Goal: Information Seeking & Learning: Compare options

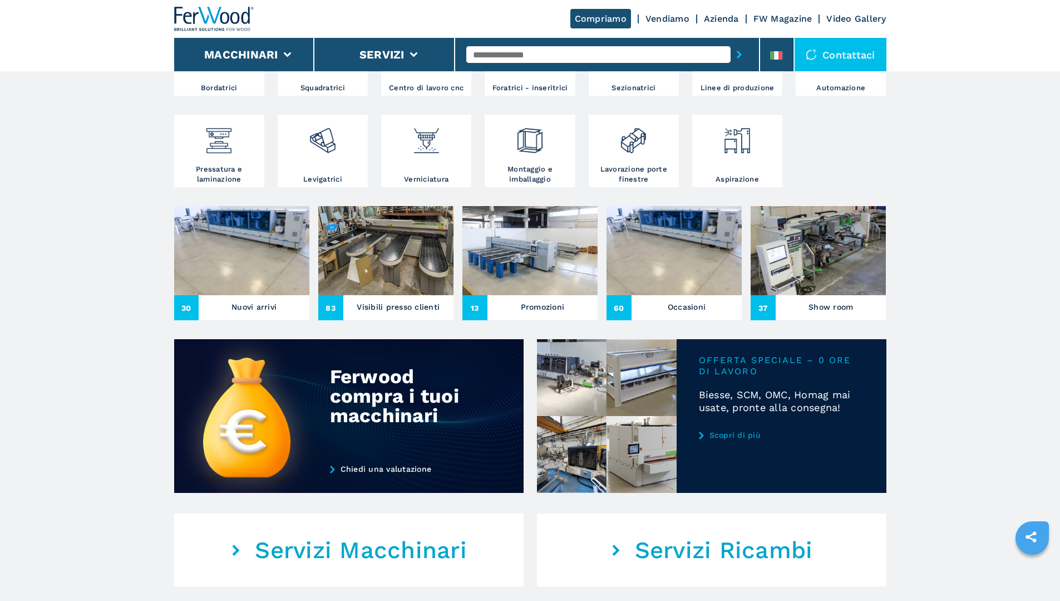
click at [258, 314] on h3 "Nuovi arrivi" at bounding box center [254, 307] width 45 height 16
click at [253, 314] on h3 "Nuovi arrivi" at bounding box center [254, 307] width 45 height 16
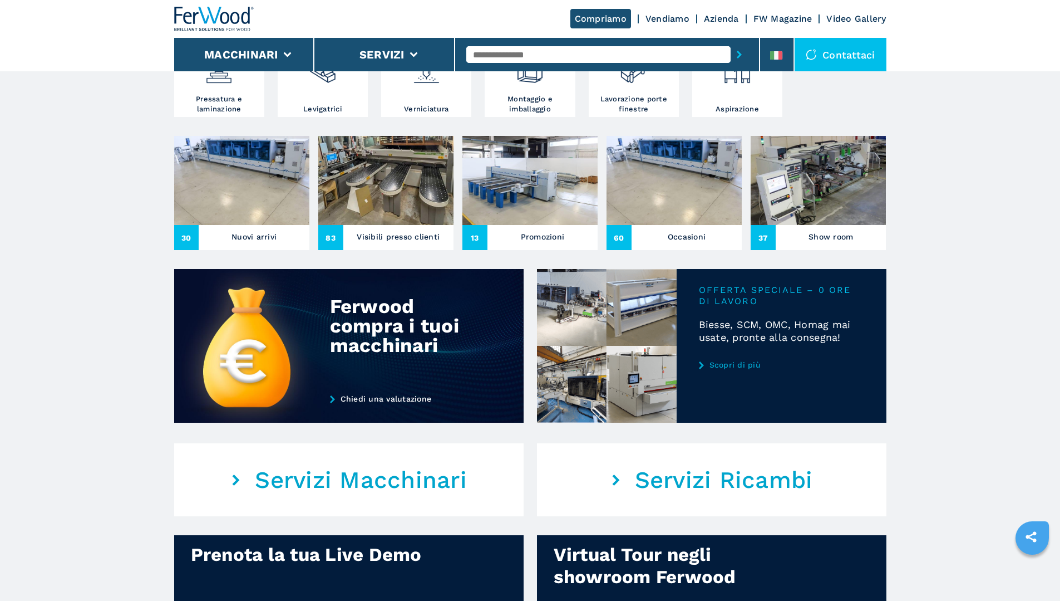
scroll to position [556, 0]
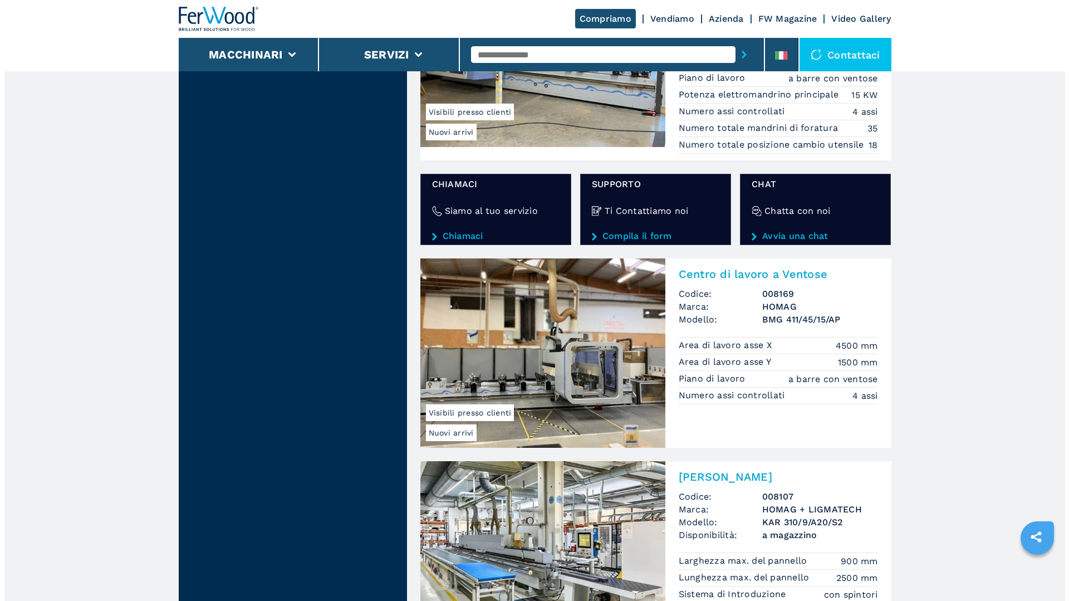
scroll to position [1891, 0]
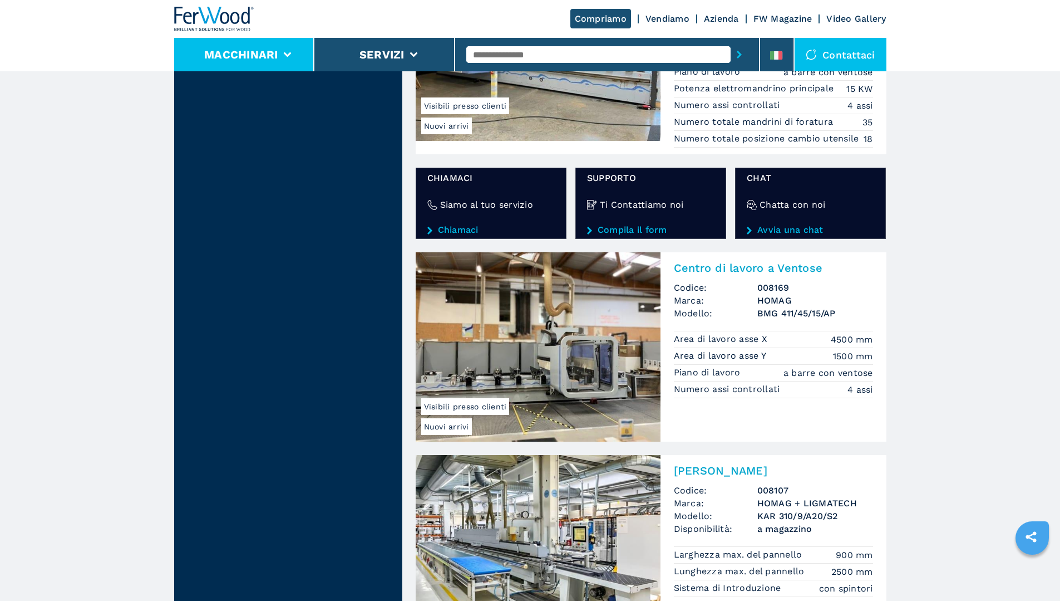
click at [239, 56] on button "Macchinari" at bounding box center [241, 54] width 74 height 13
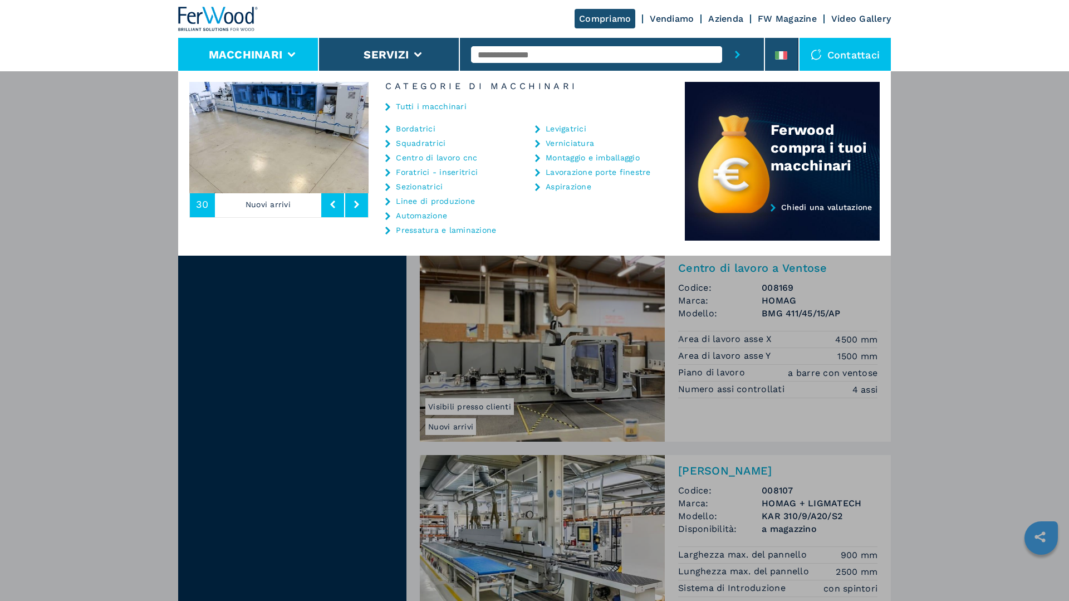
click at [421, 187] on link "Sezionatrici" at bounding box center [419, 187] width 47 height 8
click at [407, 187] on link "Sezionatrici" at bounding box center [419, 187] width 47 height 8
click at [420, 188] on link "Sezionatrici" at bounding box center [419, 187] width 47 height 8
click at [414, 186] on link "Sezionatrici" at bounding box center [419, 187] width 47 height 8
click at [386, 186] on icon at bounding box center [387, 187] width 5 height 8
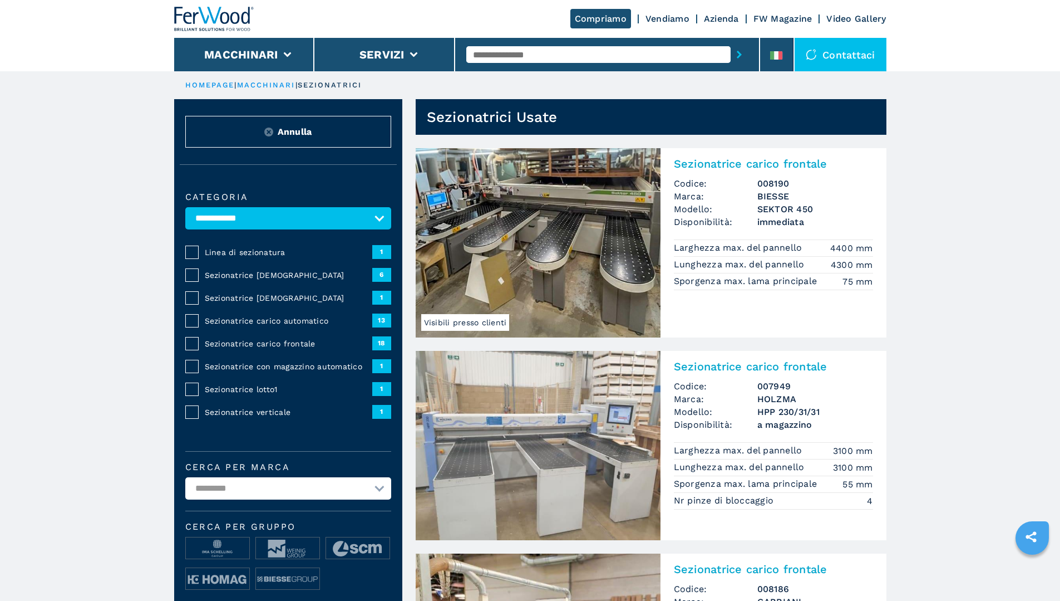
click at [262, 258] on span "Linea di sezionatura" at bounding box center [289, 252] width 168 height 11
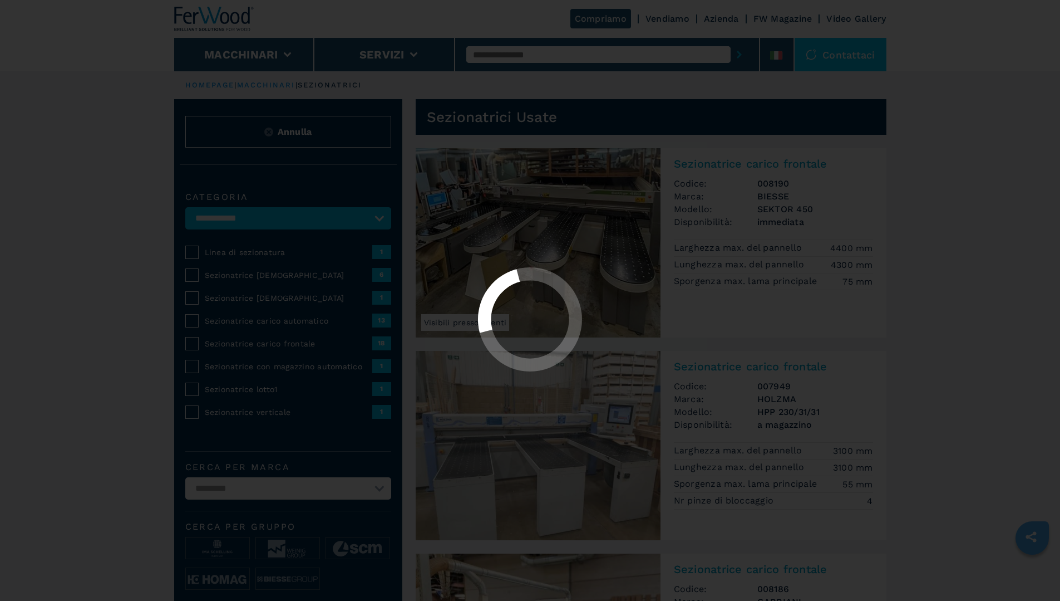
select select "**********"
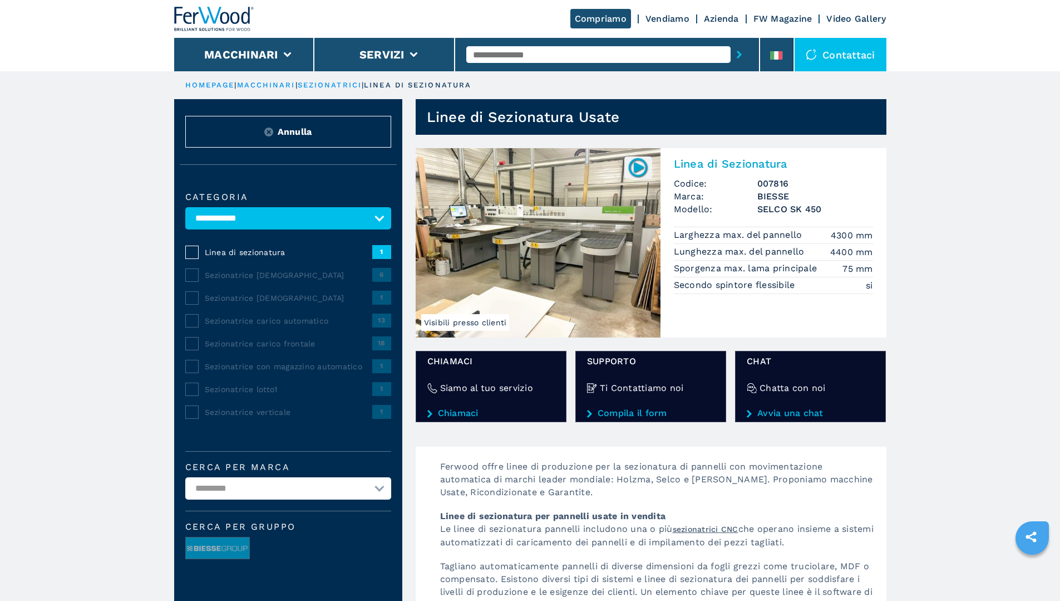
click at [260, 280] on span "Sezionatrice angolare" at bounding box center [289, 274] width 168 height 11
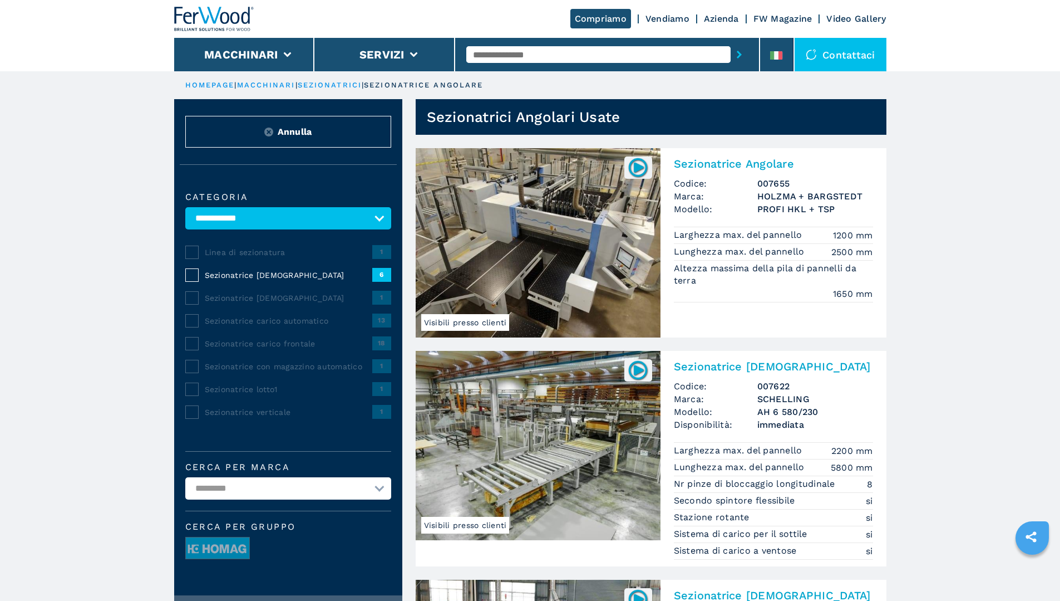
drag, startPoint x: 232, startPoint y: 312, endPoint x: 233, endPoint y: 301, distance: 10.6
click at [232, 304] on div "Sezionatrice angolare 1" at bounding box center [288, 298] width 206 height 14
click at [233, 298] on div "Sezionatrice angolare 1" at bounding box center [288, 298] width 206 height 14
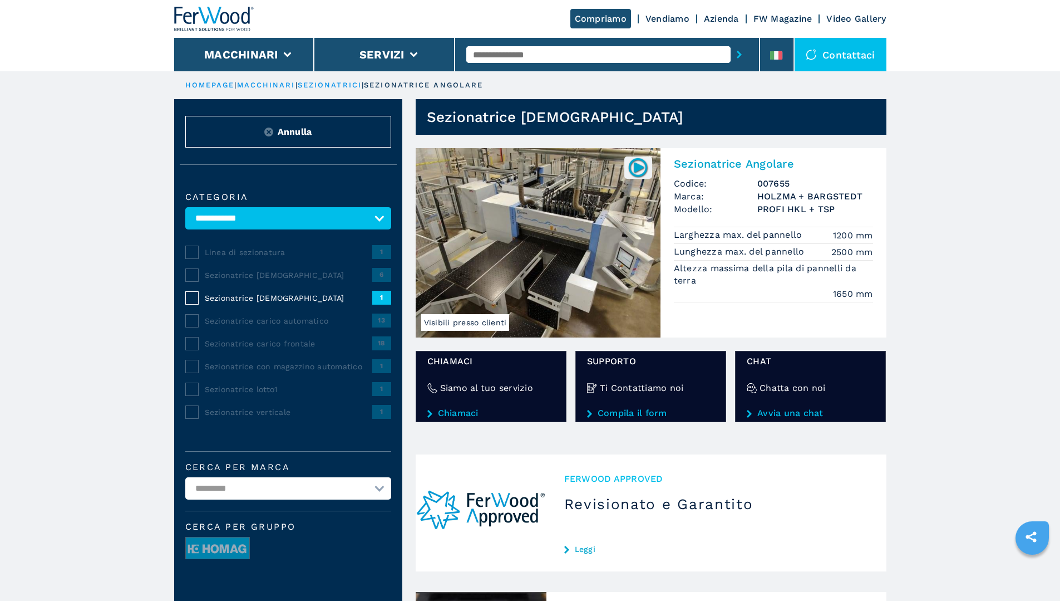
click at [228, 326] on span "Sezionatrice carico automatico" at bounding box center [289, 320] width 168 height 11
click at [235, 326] on span "Sezionatrice carico automatico" at bounding box center [289, 320] width 168 height 11
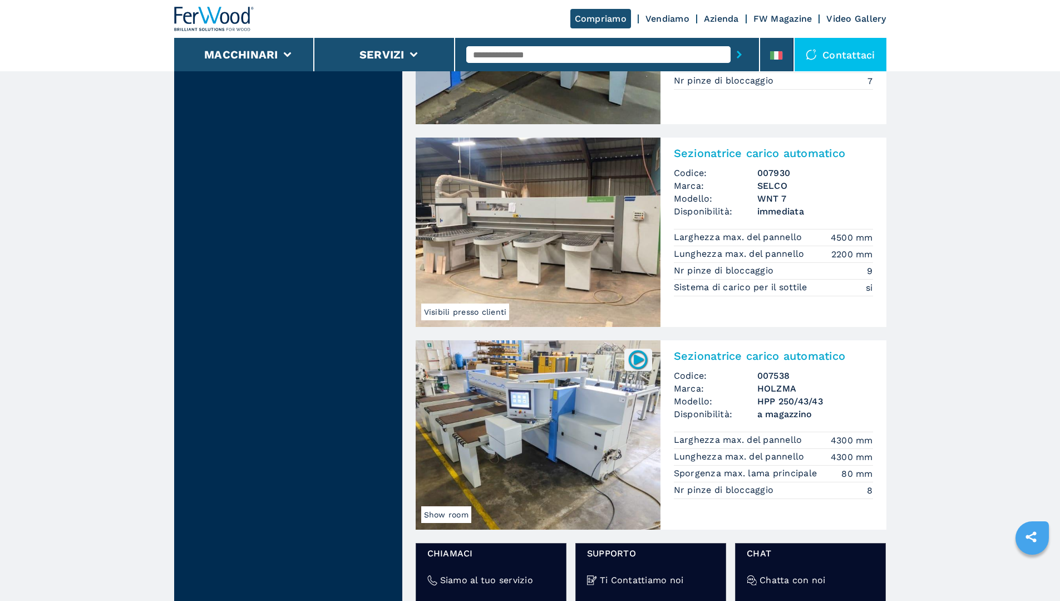
scroll to position [1336, 0]
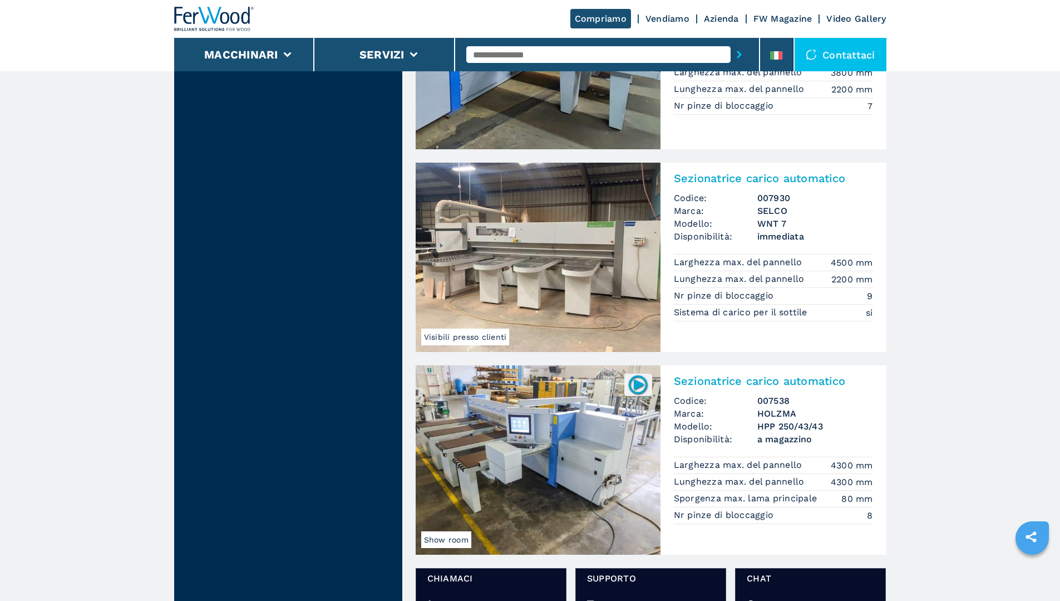
click at [578, 249] on img at bounding box center [538, 257] width 245 height 189
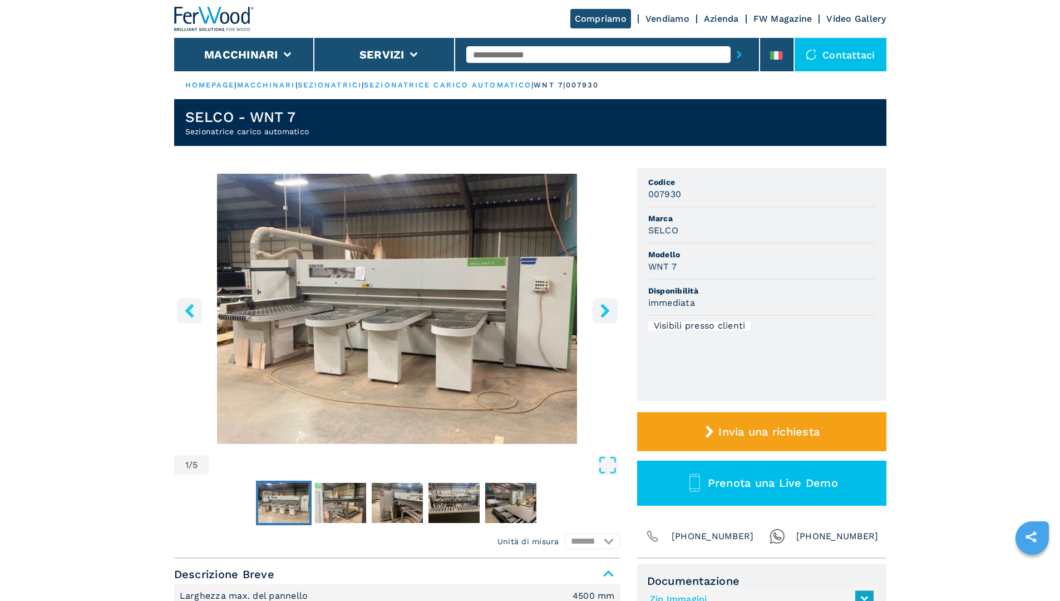
click at [602, 299] on button "right-button" at bounding box center [605, 310] width 25 height 25
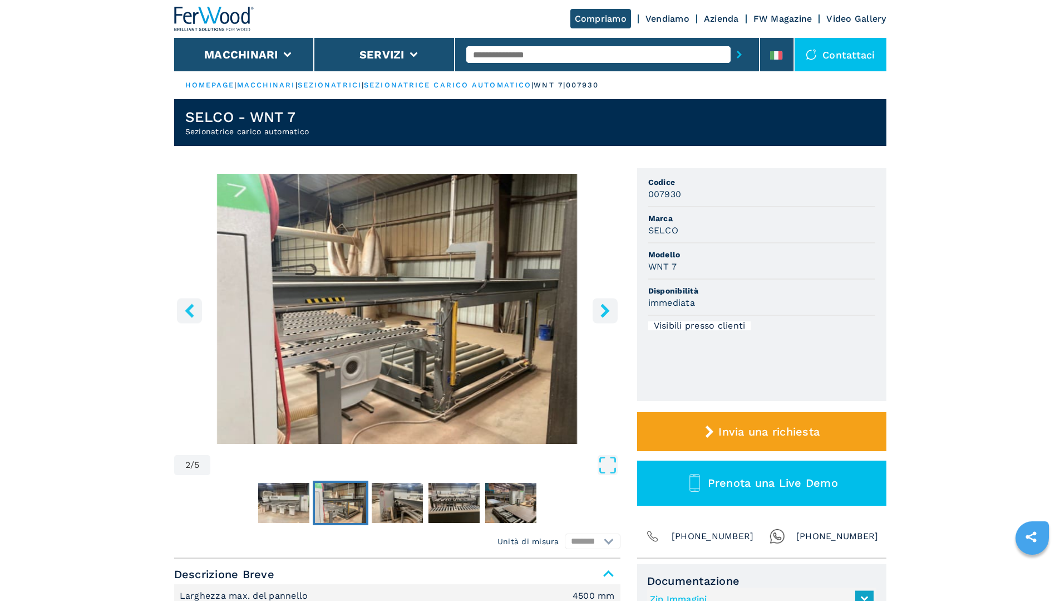
click at [602, 299] on button "right-button" at bounding box center [605, 310] width 25 height 25
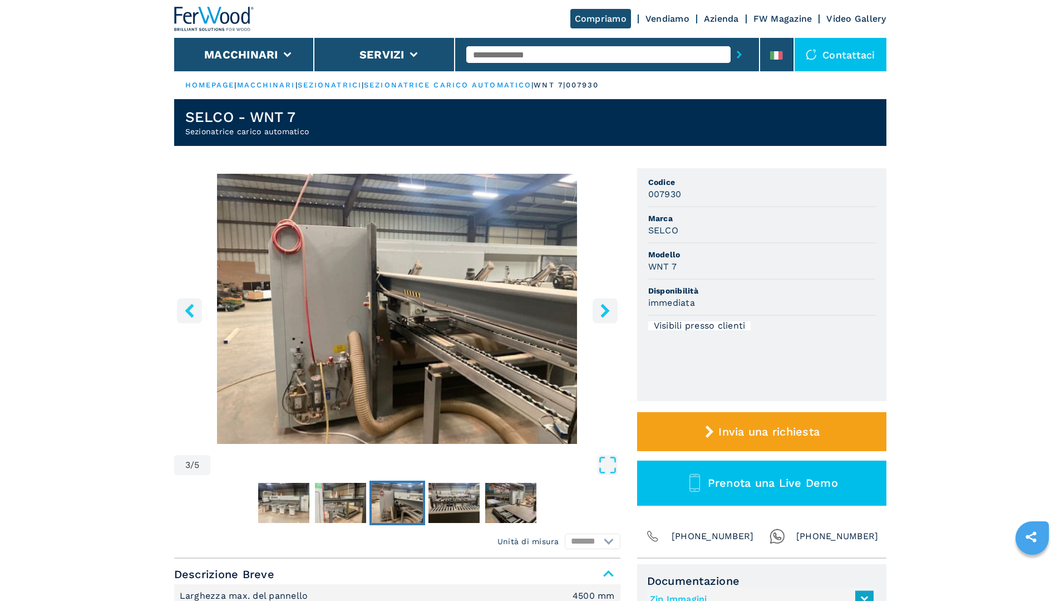
click at [602, 301] on button "right-button" at bounding box center [605, 310] width 25 height 25
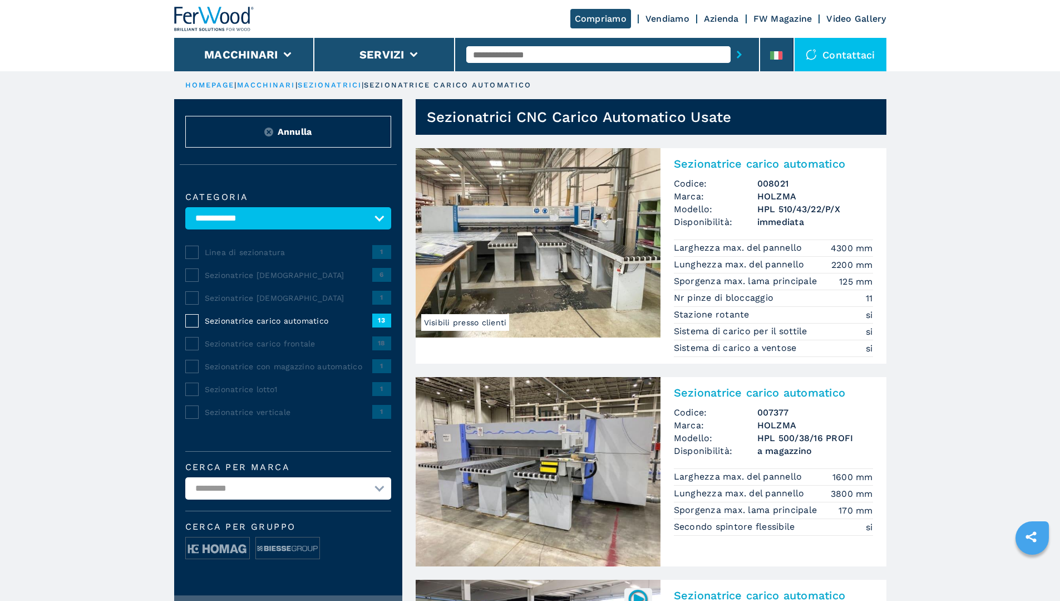
click at [572, 280] on img at bounding box center [538, 242] width 245 height 189
click at [522, 245] on img at bounding box center [538, 242] width 245 height 189
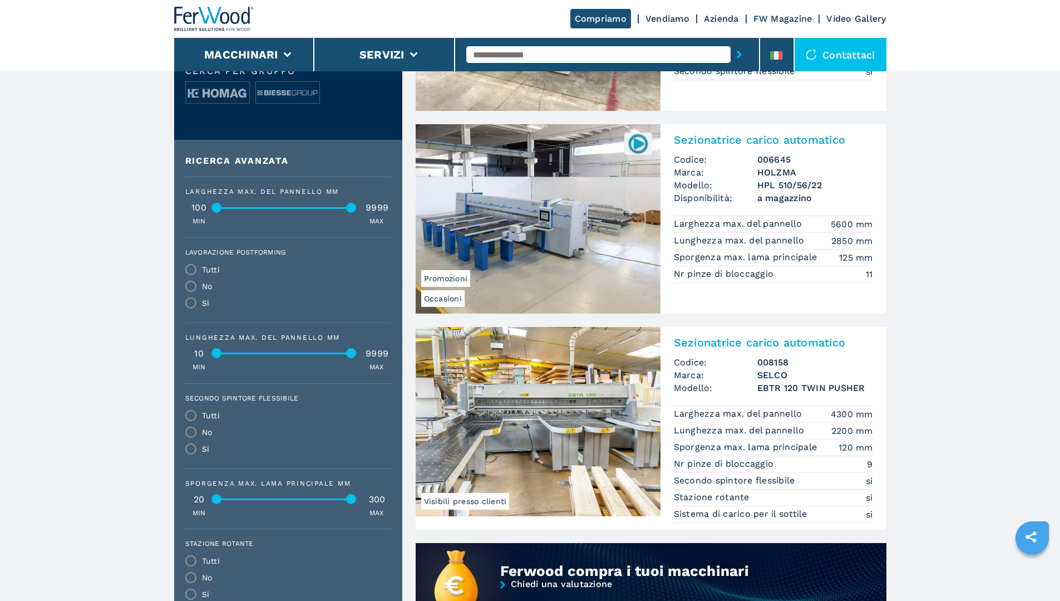
scroll to position [501, 0]
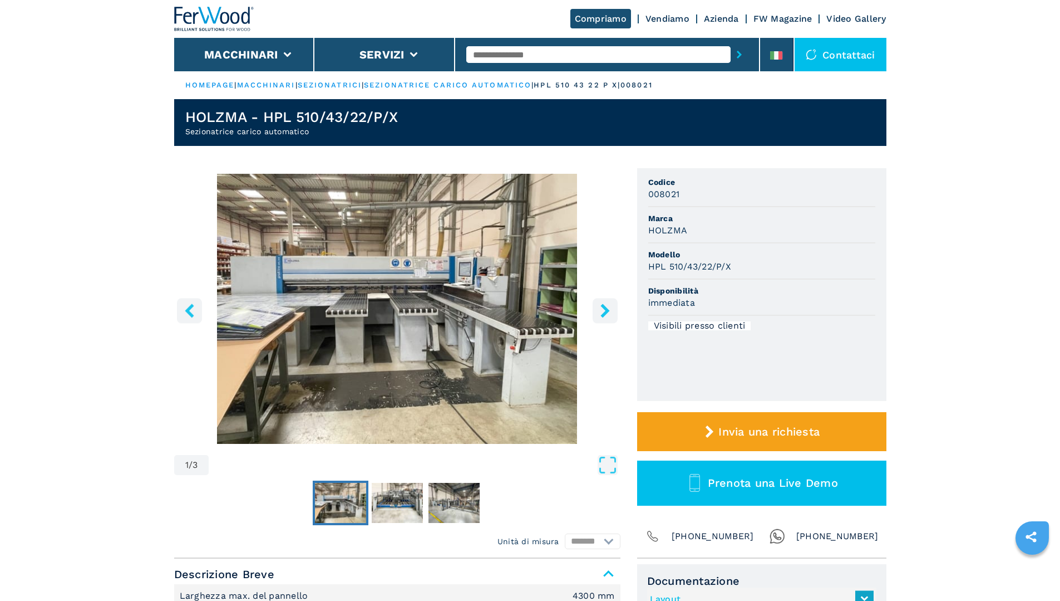
click at [613, 306] on button "right-button" at bounding box center [605, 310] width 25 height 25
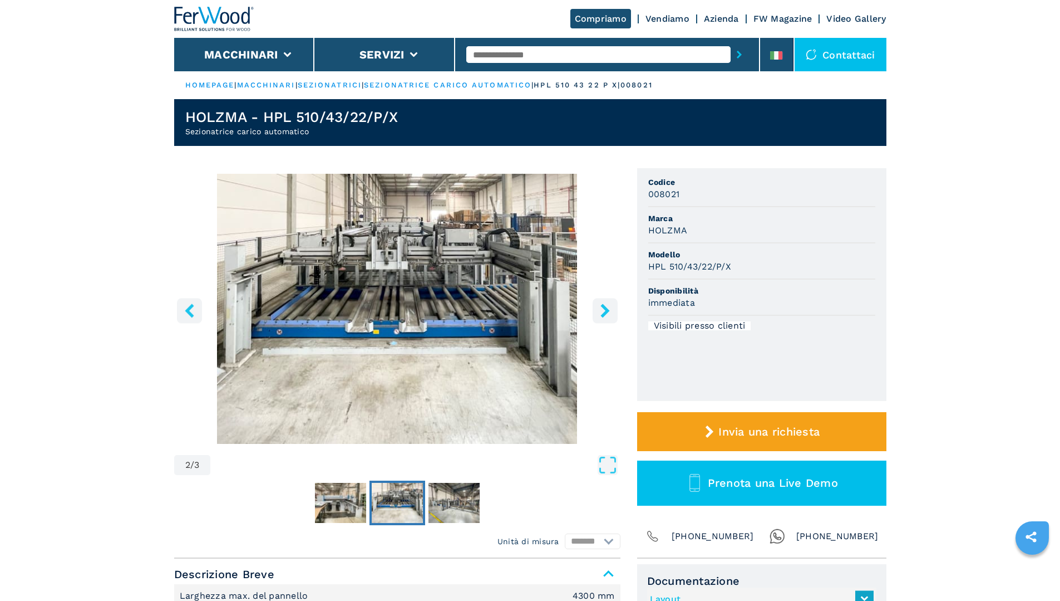
click at [609, 307] on icon "right-button" at bounding box center [605, 310] width 14 height 14
click at [607, 308] on icon "right-button" at bounding box center [605, 310] width 14 height 14
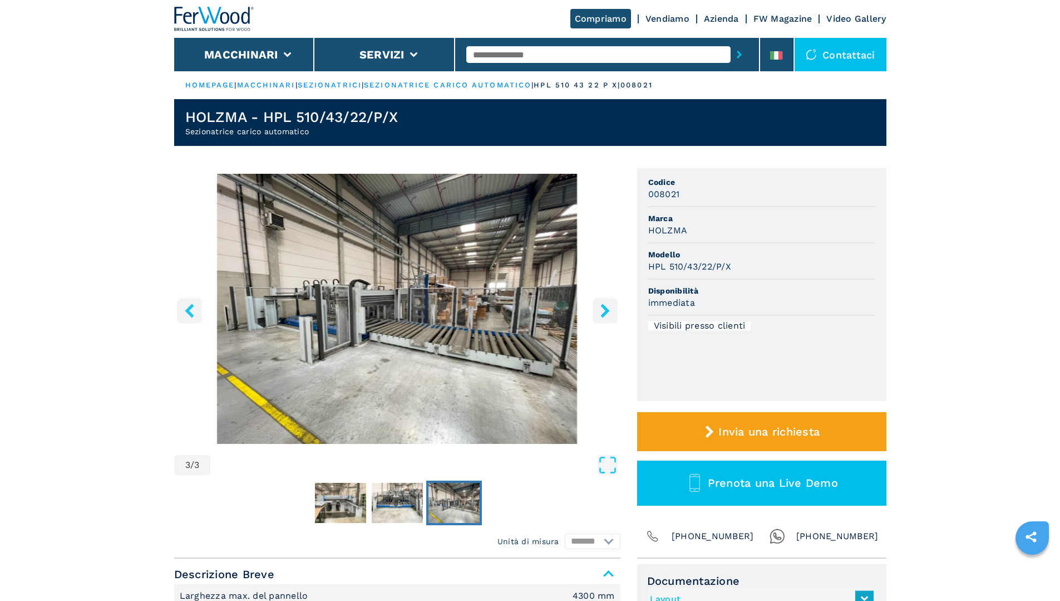
click at [607, 308] on icon "right-button" at bounding box center [605, 310] width 14 height 14
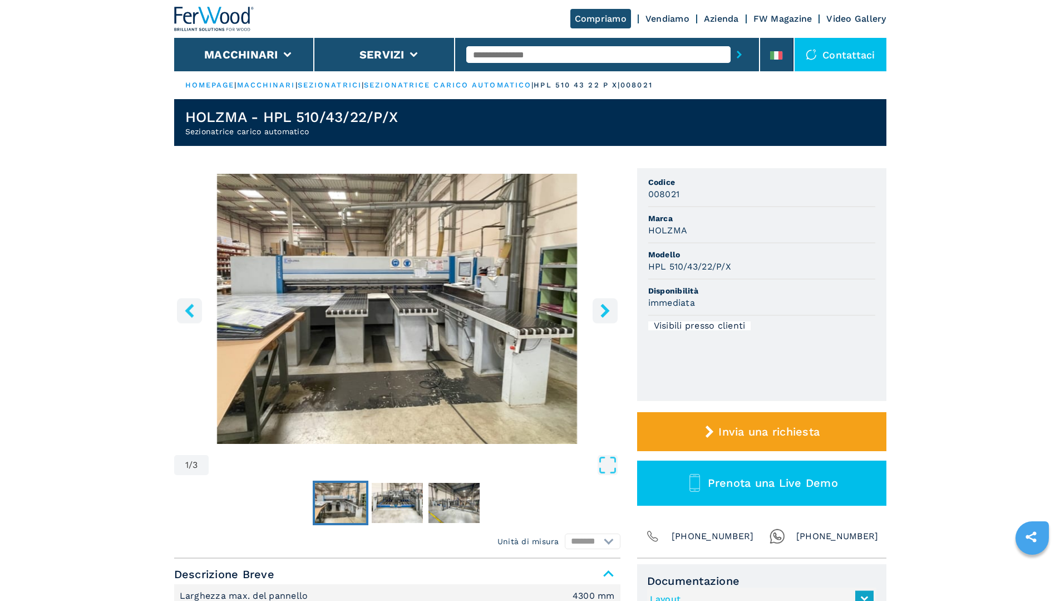
click at [607, 308] on icon "right-button" at bounding box center [605, 310] width 14 height 14
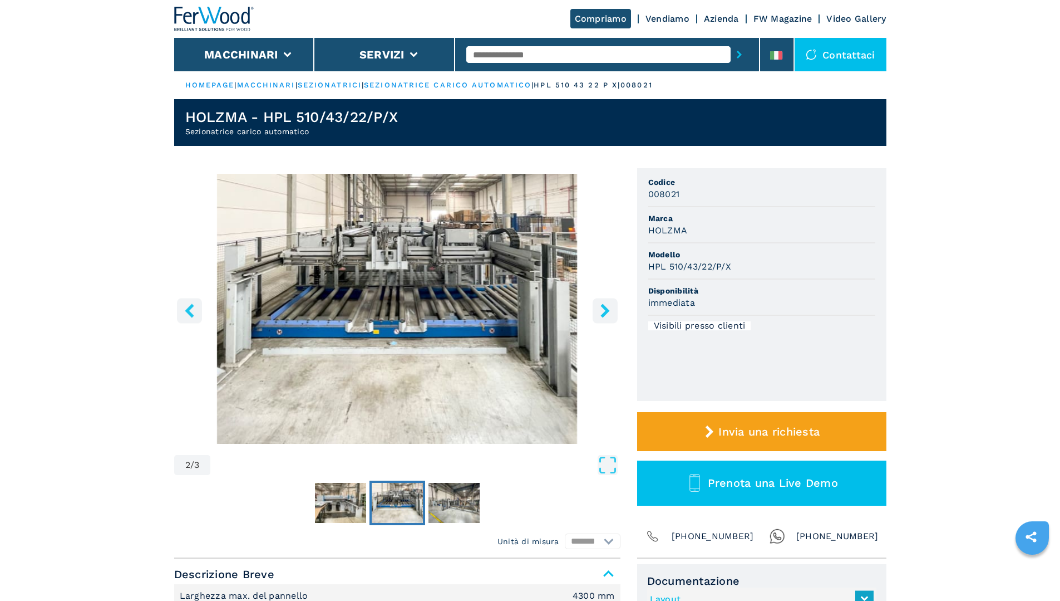
click at [607, 308] on icon "right-button" at bounding box center [605, 310] width 14 height 14
click at [605, 311] on icon "right-button" at bounding box center [605, 310] width 9 height 14
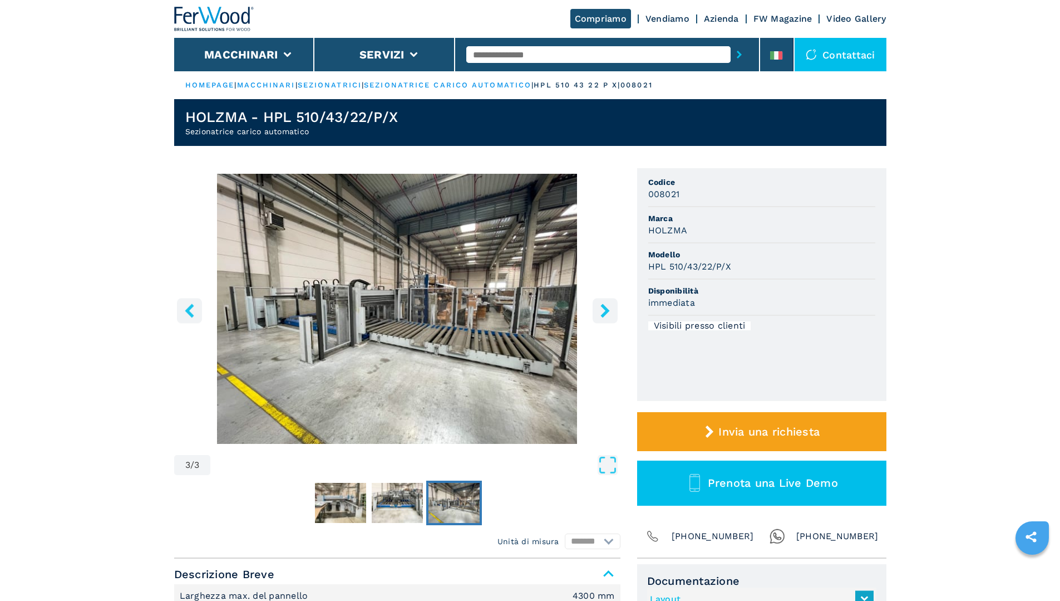
click at [605, 311] on icon "right-button" at bounding box center [605, 310] width 9 height 14
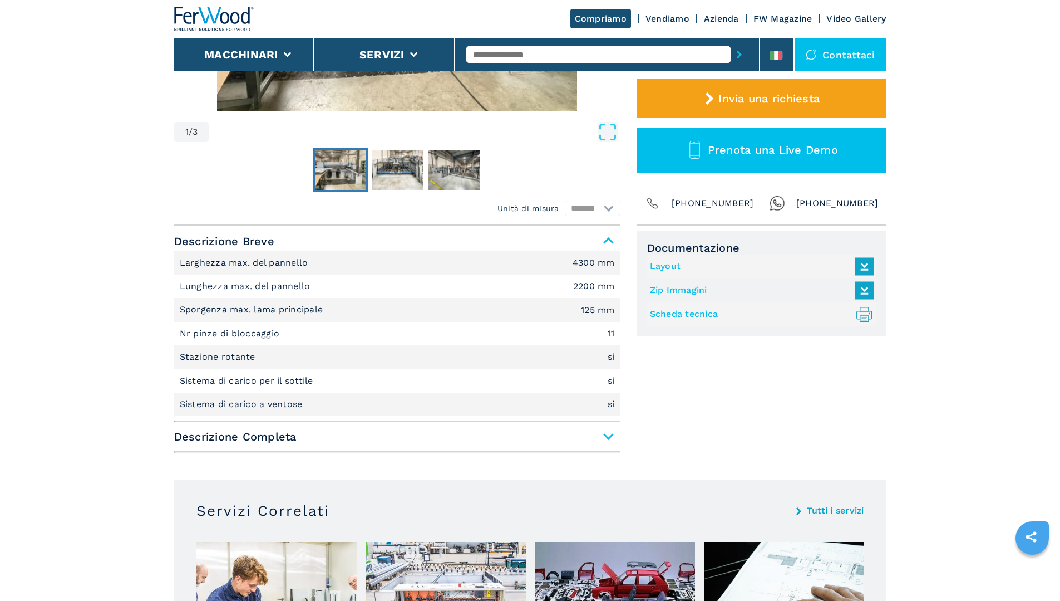
scroll to position [334, 0]
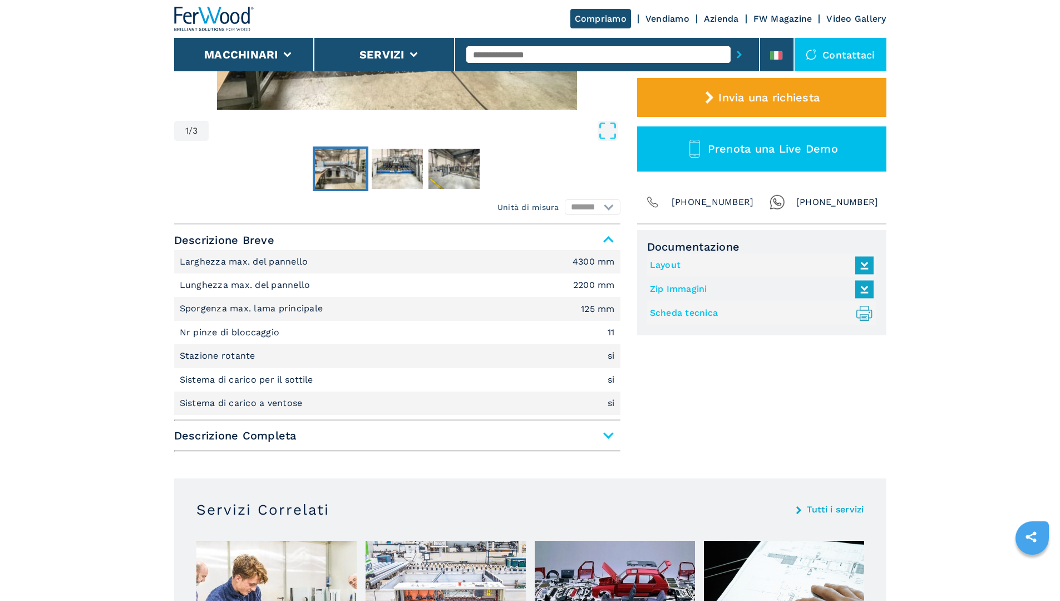
click at [666, 259] on link "Layout" at bounding box center [759, 265] width 218 height 18
click at [670, 264] on link "Layout" at bounding box center [759, 265] width 218 height 18
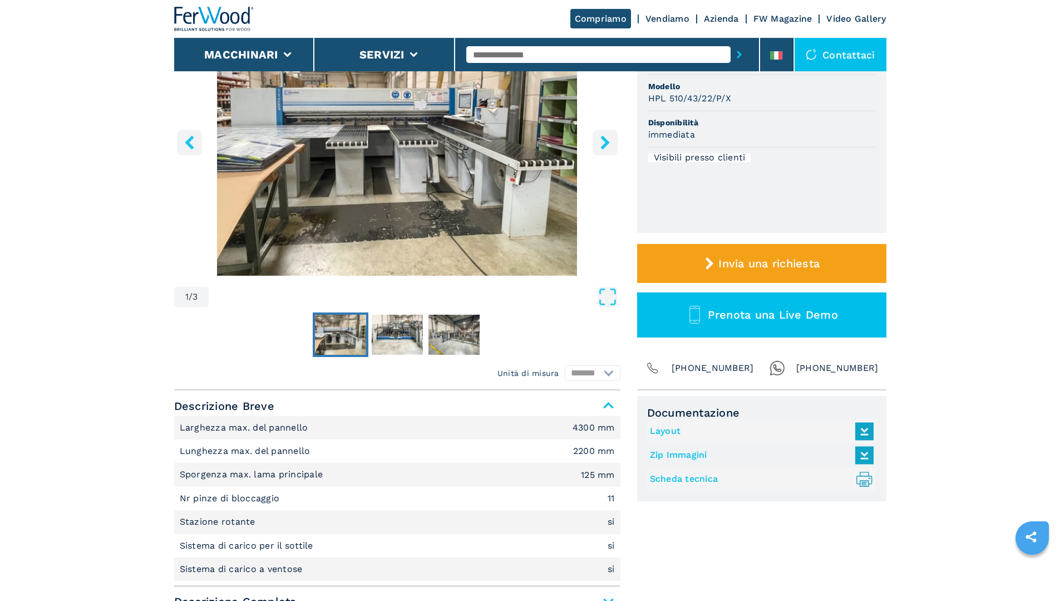
scroll to position [111, 0]
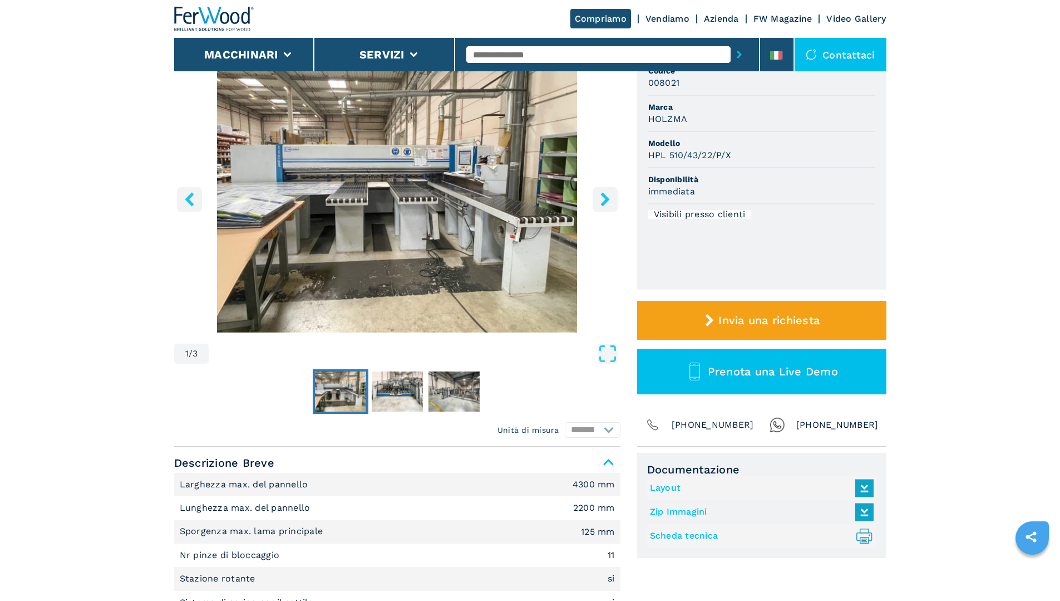
click at [398, 204] on img "Go to Slide 1" at bounding box center [397, 197] width 446 height 270
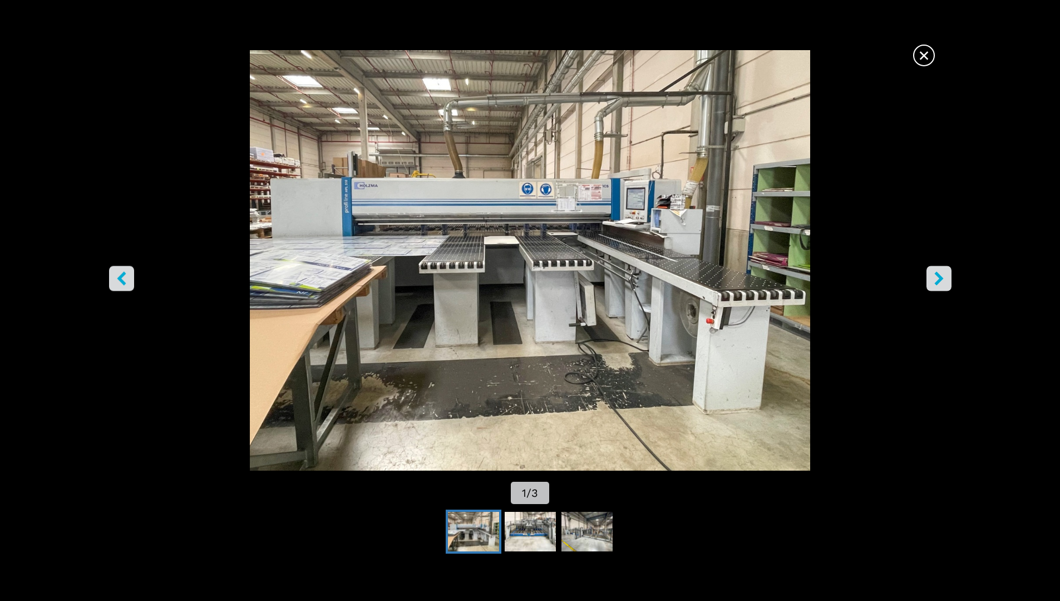
click at [937, 276] on icon "right-button" at bounding box center [939, 278] width 9 height 14
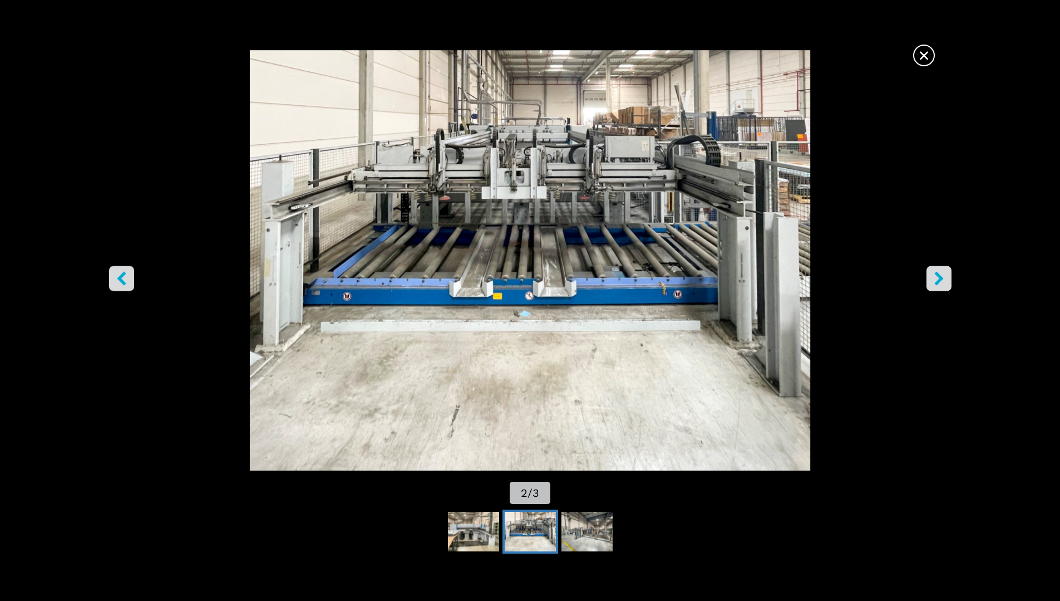
click at [937, 275] on icon "right-button" at bounding box center [939, 278] width 9 height 14
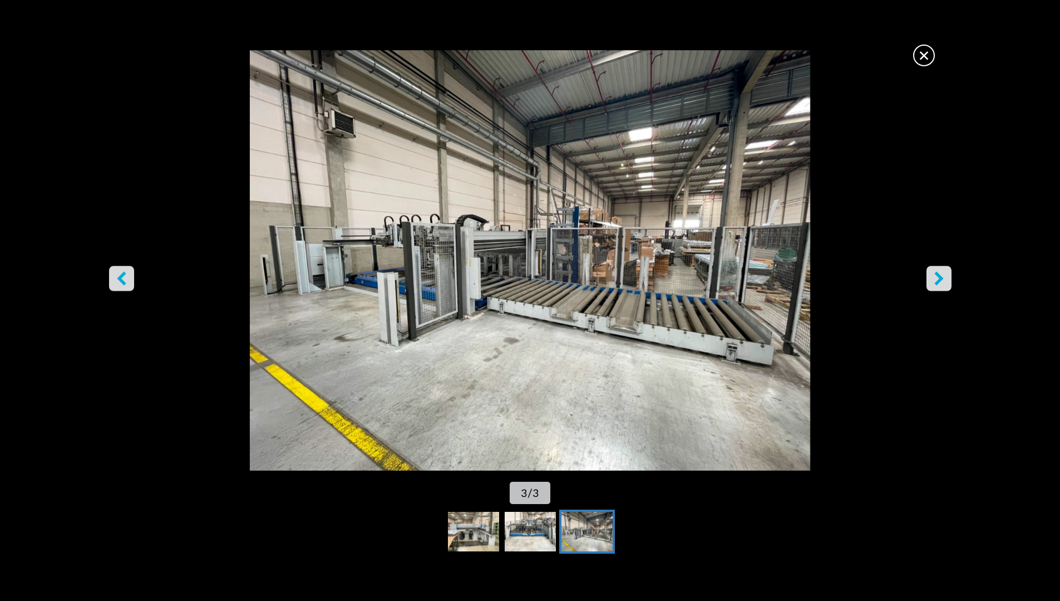
click at [922, 56] on span "×" at bounding box center [923, 52] width 19 height 19
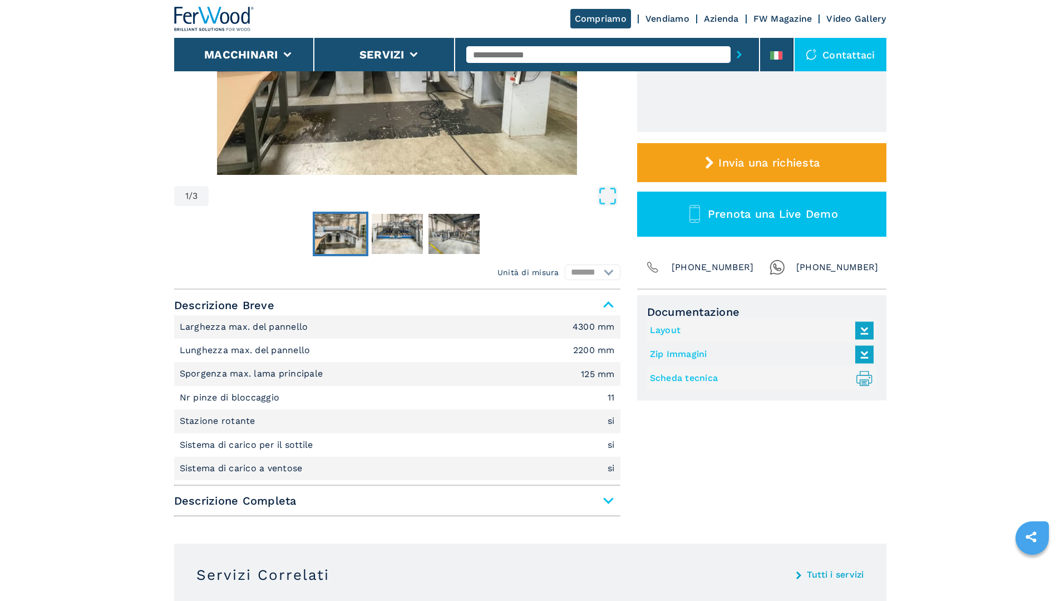
scroll to position [278, 0]
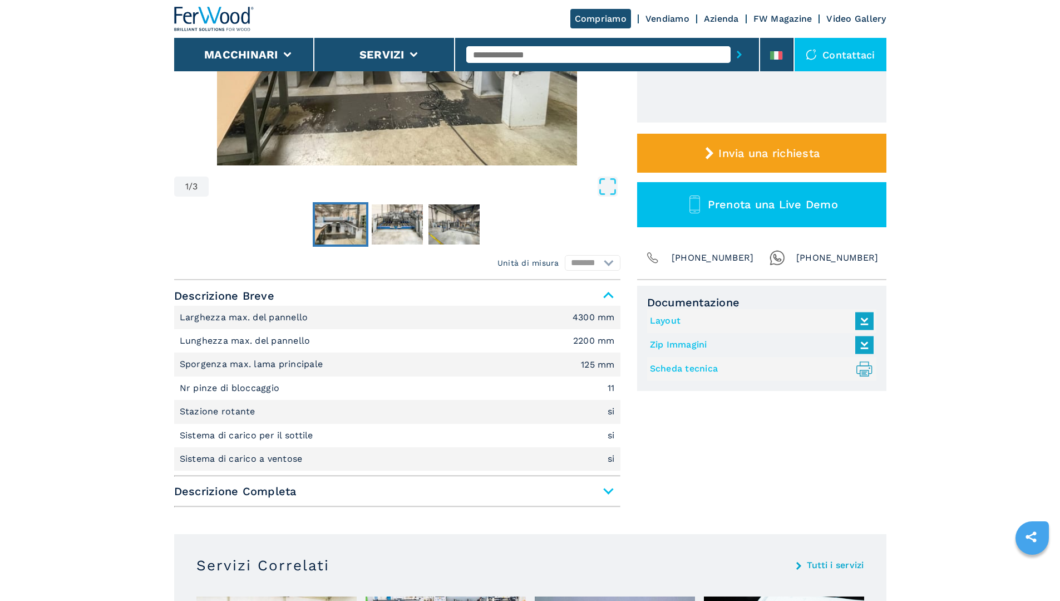
click at [609, 493] on span "Descrizione Completa" at bounding box center [397, 491] width 446 height 20
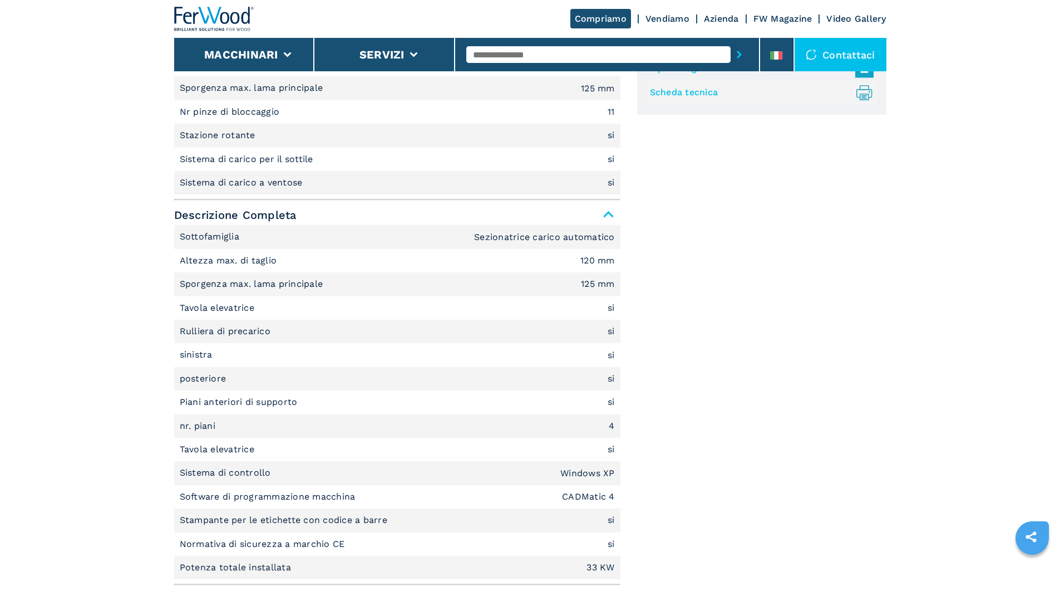
scroll to position [557, 0]
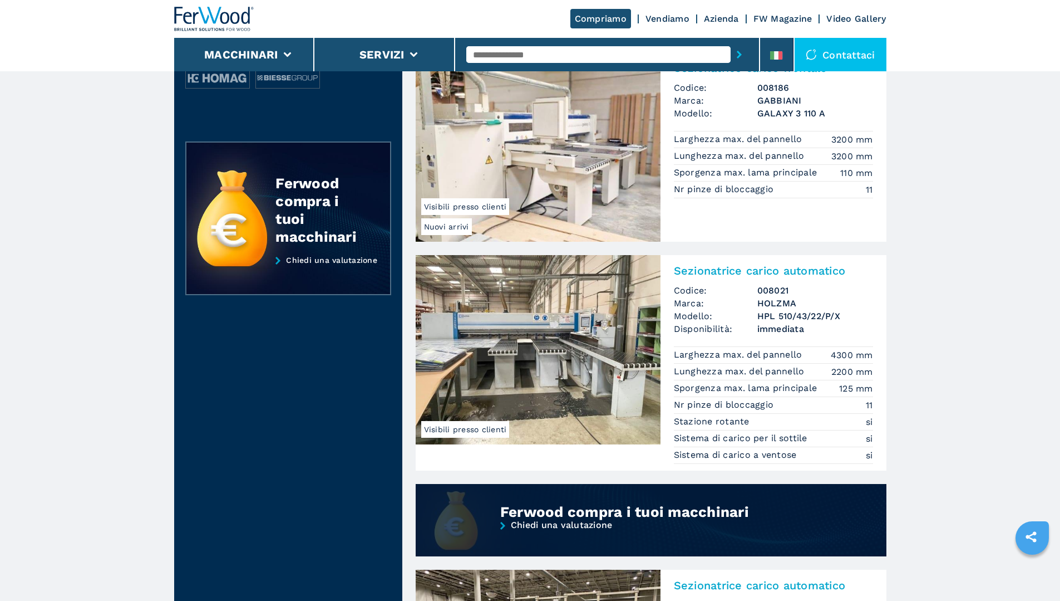
scroll to position [223, 0]
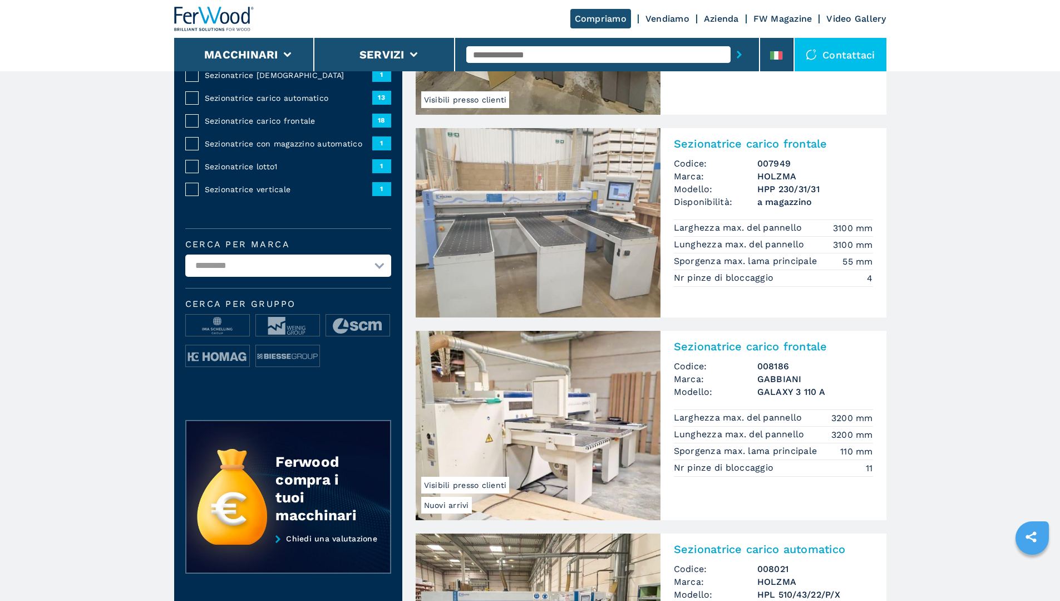
click at [290, 104] on span "Sezionatrice carico automatico" at bounding box center [289, 97] width 168 height 11
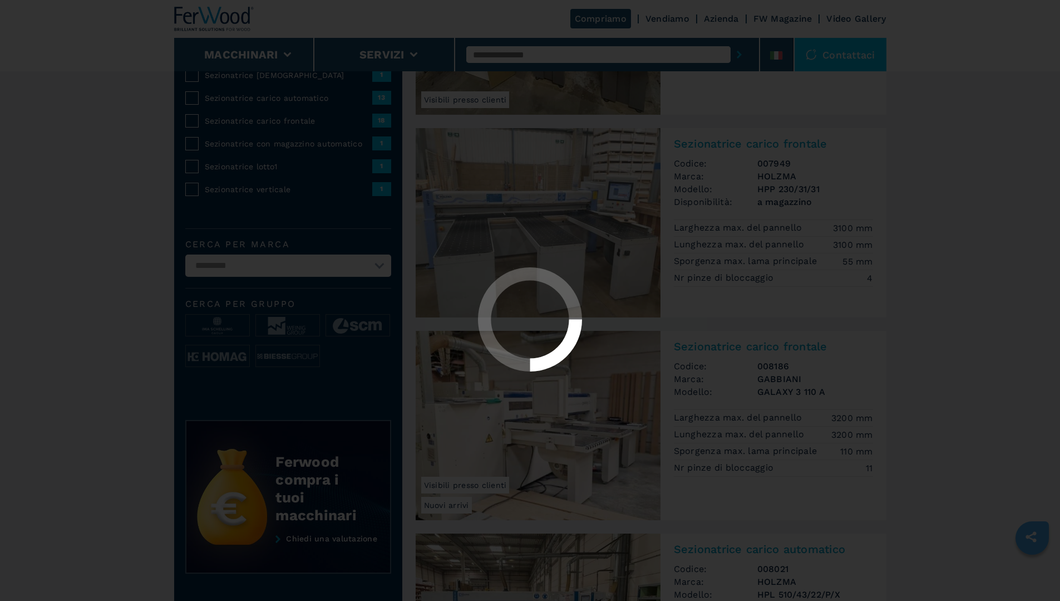
select select "**********"
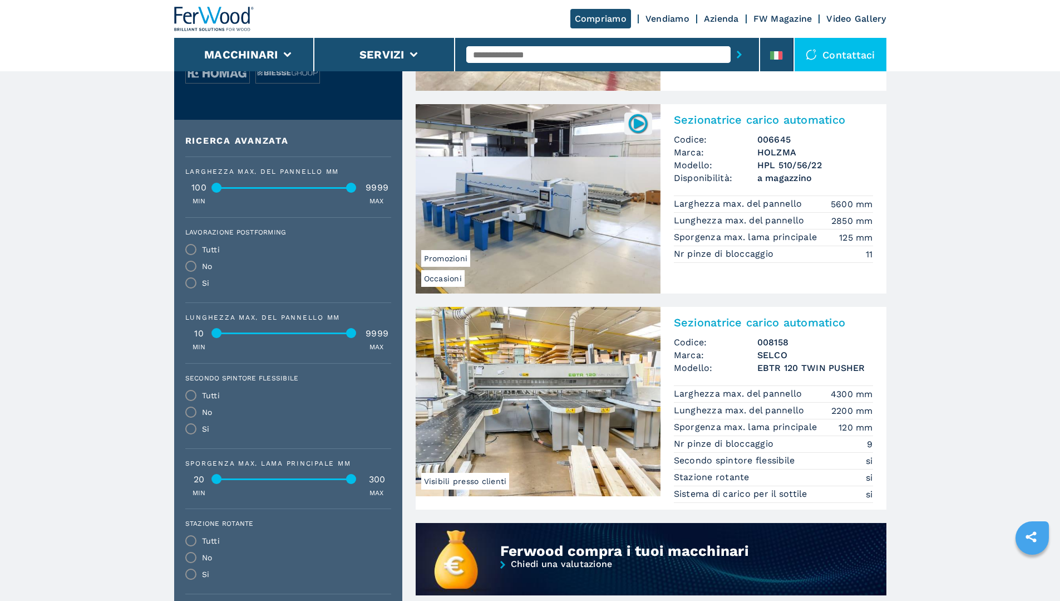
scroll to position [471, 0]
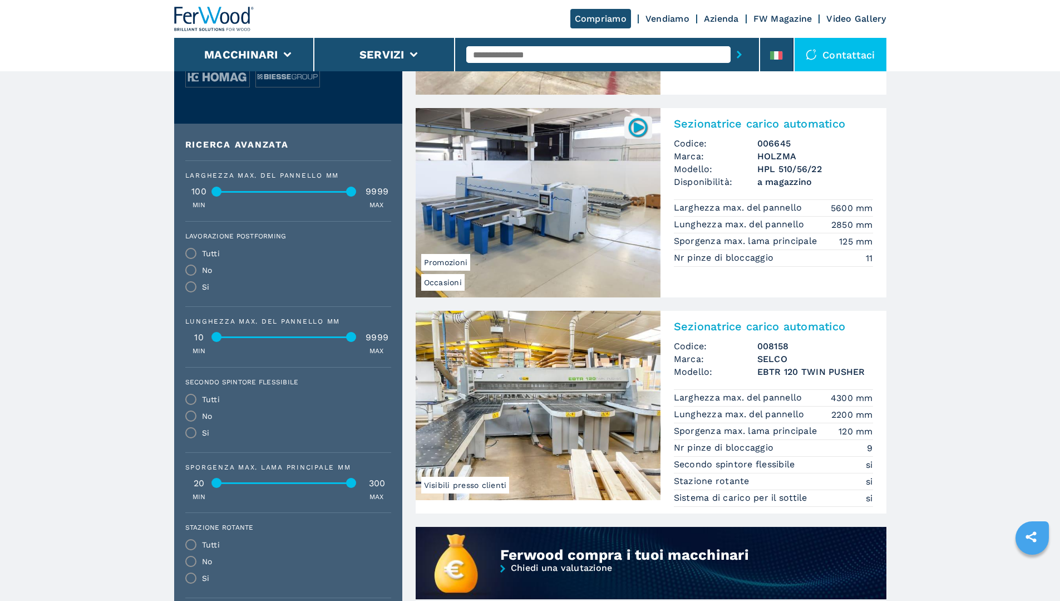
click at [597, 213] on img at bounding box center [538, 202] width 245 height 189
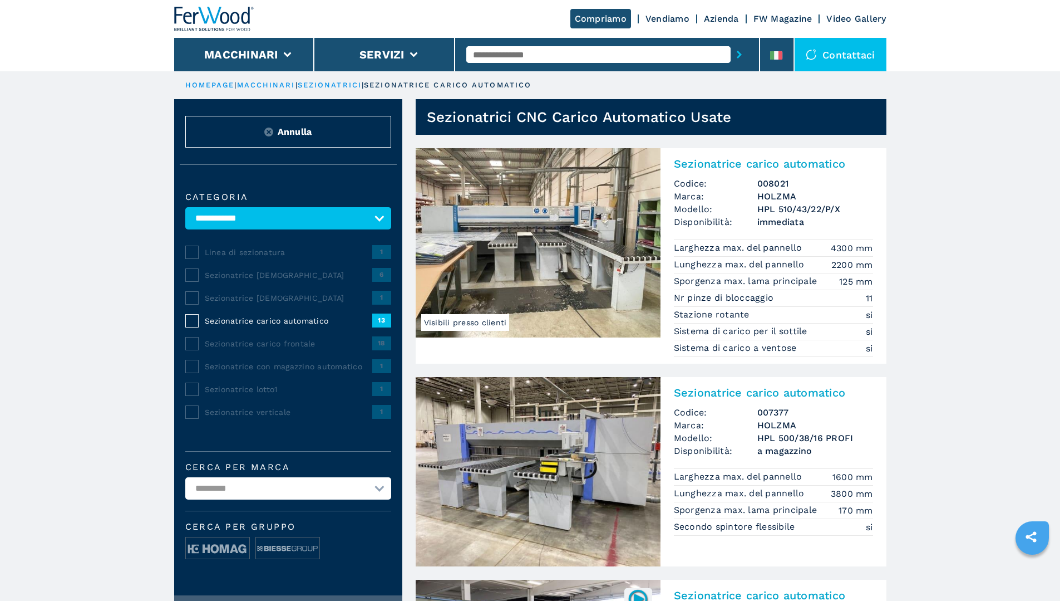
click at [262, 371] on span "Sezionatrice con magazzino automatico" at bounding box center [289, 366] width 168 height 11
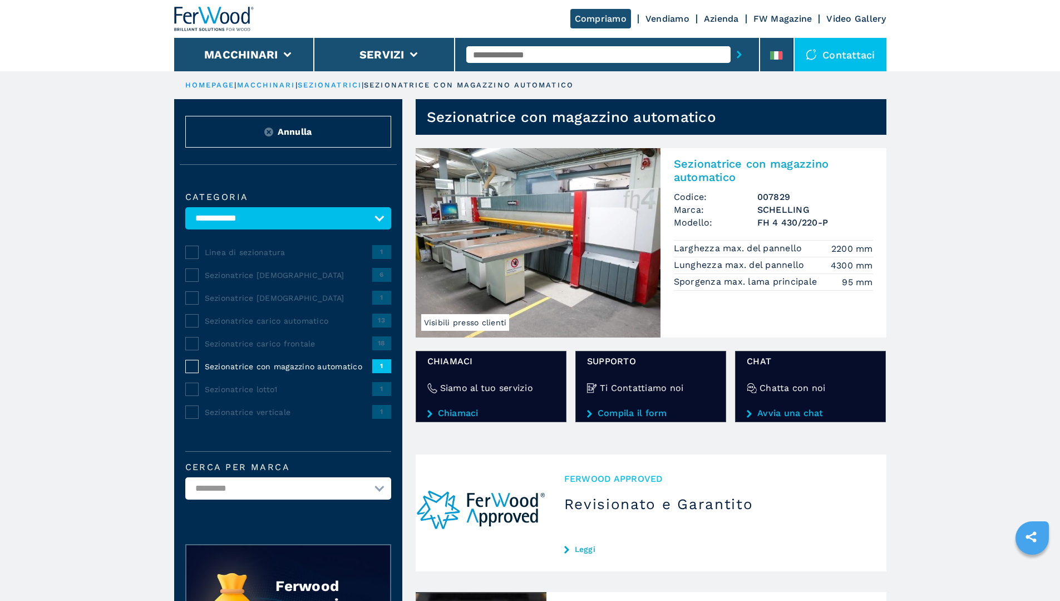
click at [572, 228] on img at bounding box center [538, 242] width 245 height 189
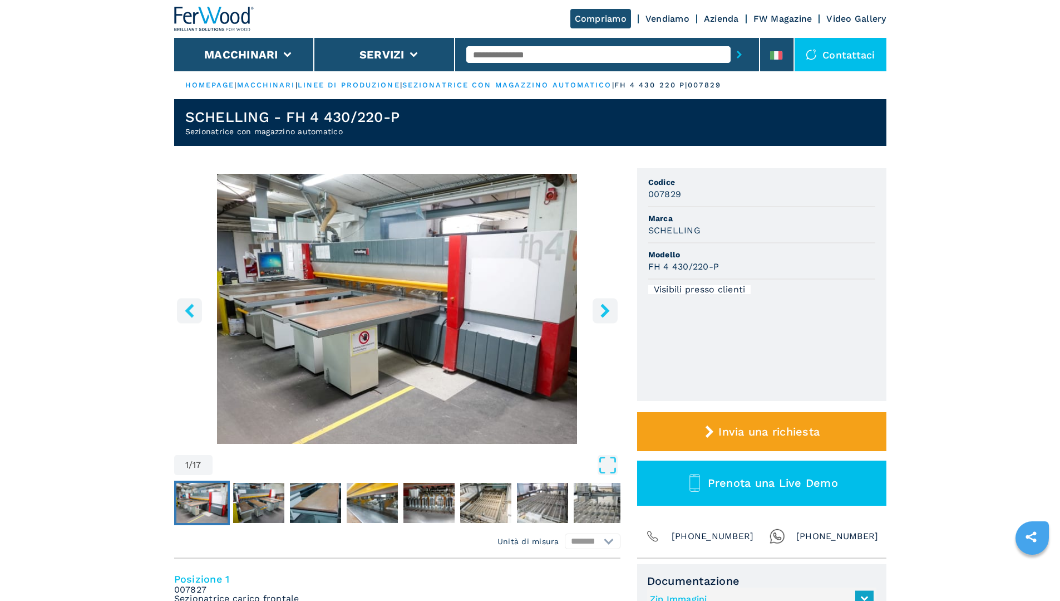
click at [601, 308] on icon "right-button" at bounding box center [605, 310] width 14 height 14
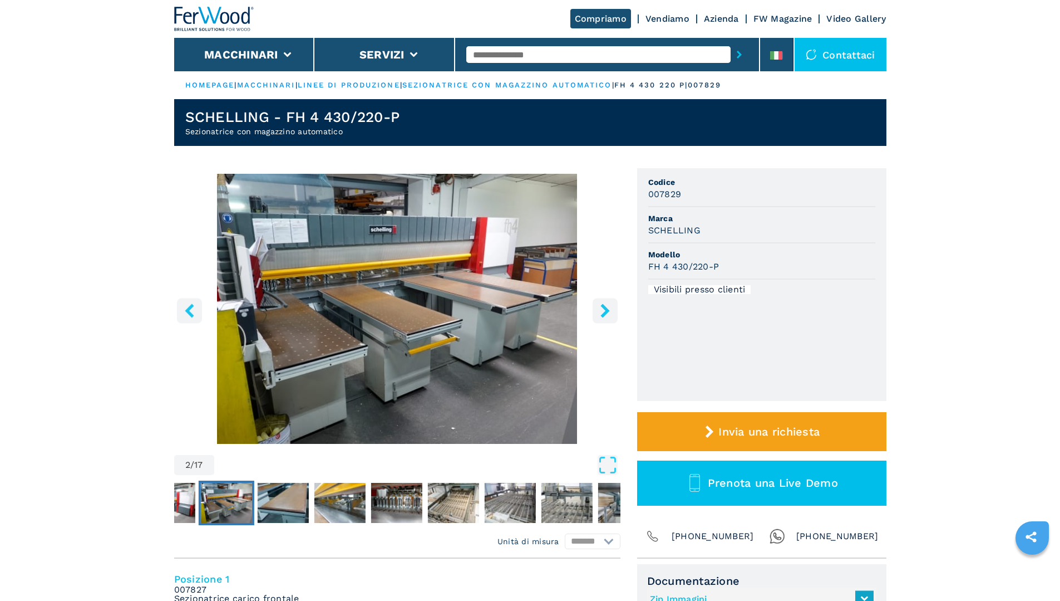
click at [601, 308] on icon "right-button" at bounding box center [605, 310] width 14 height 14
click at [602, 308] on icon "right-button" at bounding box center [605, 310] width 14 height 14
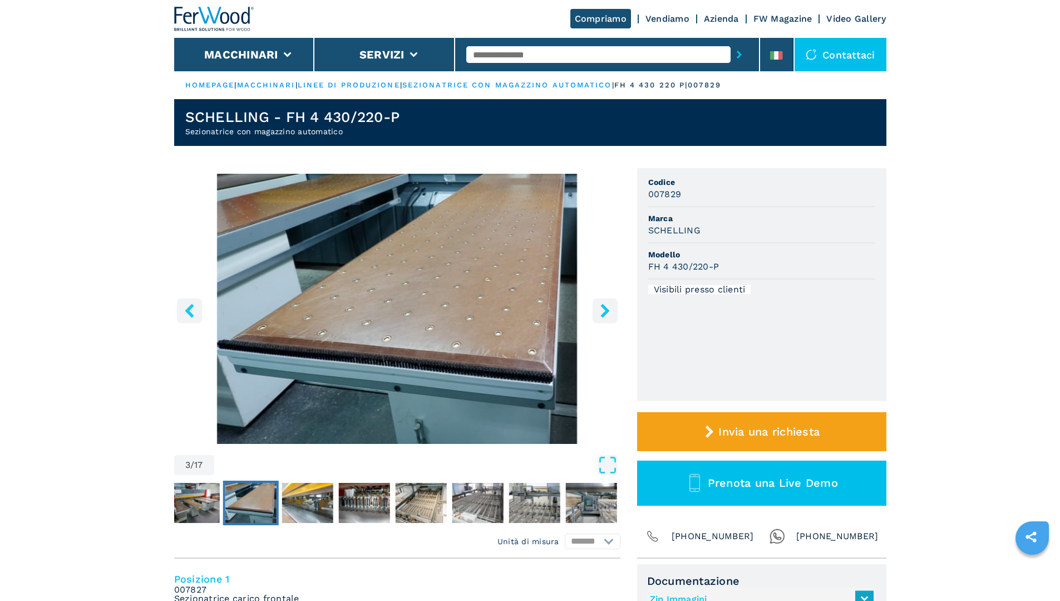
click at [608, 306] on icon "right-button" at bounding box center [605, 310] width 14 height 14
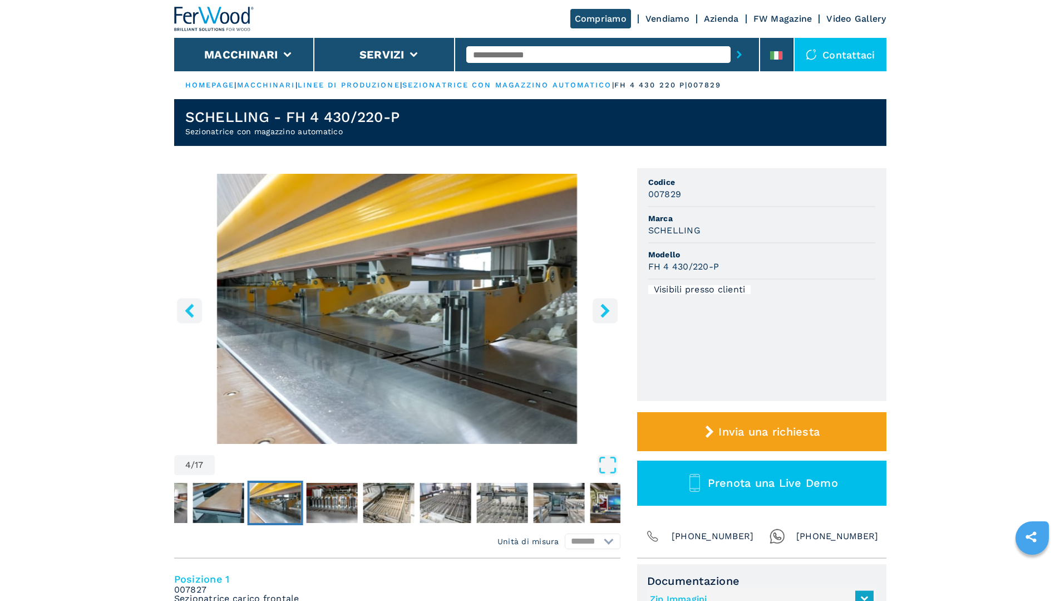
click at [612, 304] on icon "right-button" at bounding box center [605, 310] width 14 height 14
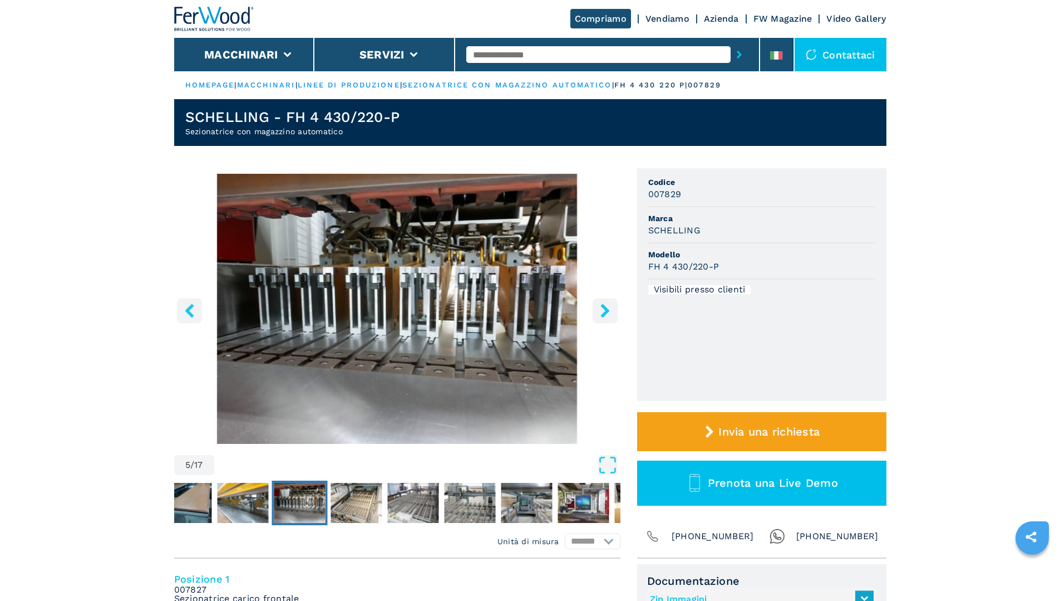
click at [612, 304] on icon "right-button" at bounding box center [605, 310] width 14 height 14
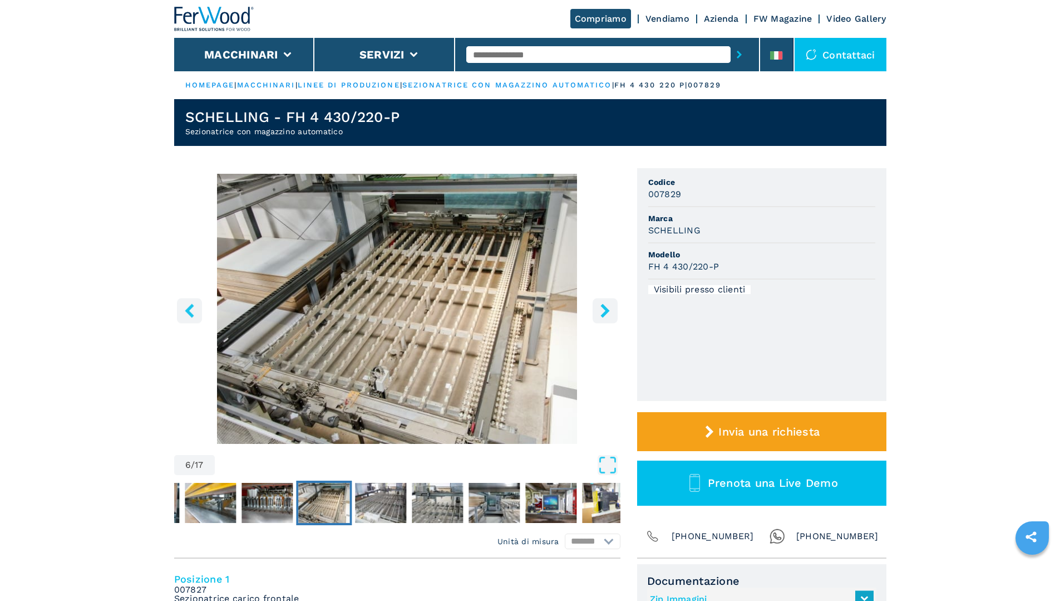
click at [612, 304] on icon "right-button" at bounding box center [605, 310] width 14 height 14
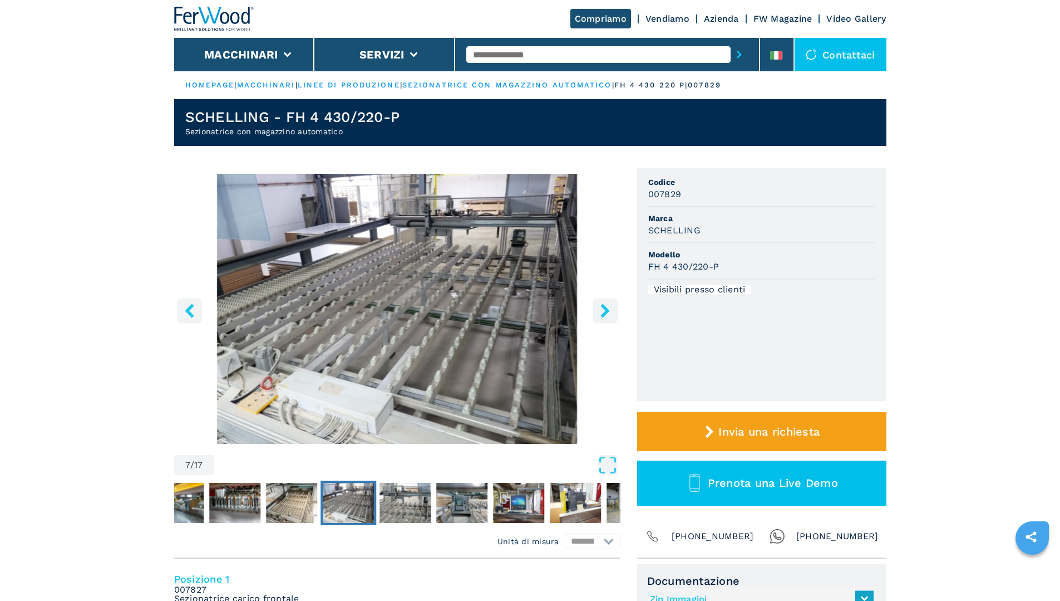
click at [612, 304] on icon "right-button" at bounding box center [605, 310] width 14 height 14
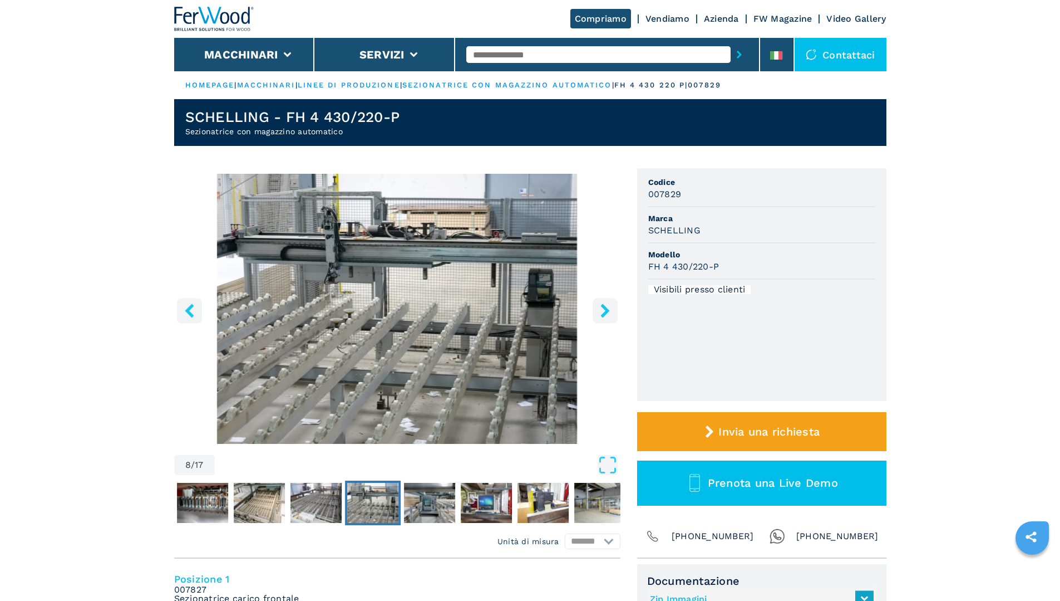
click at [612, 304] on icon "right-button" at bounding box center [605, 310] width 14 height 14
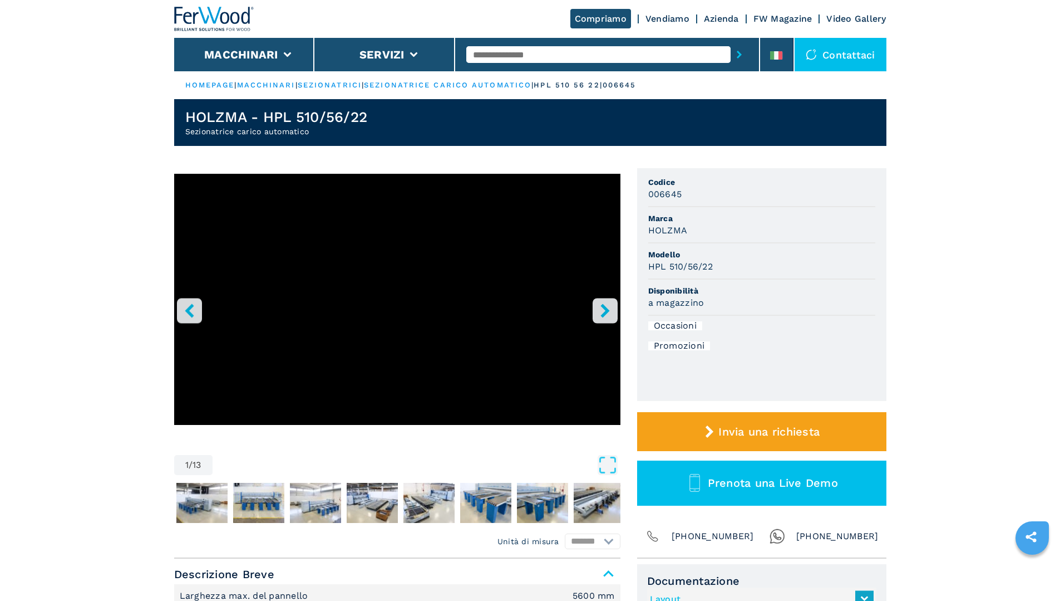
click at [608, 311] on icon "right-button" at bounding box center [605, 310] width 9 height 14
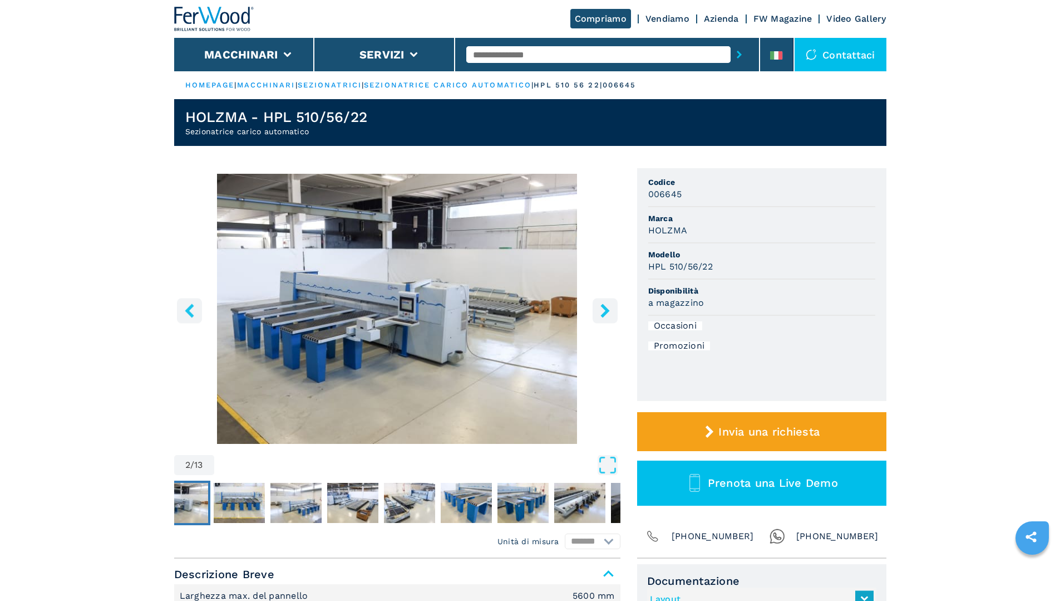
click at [608, 311] on icon "right-button" at bounding box center [605, 310] width 9 height 14
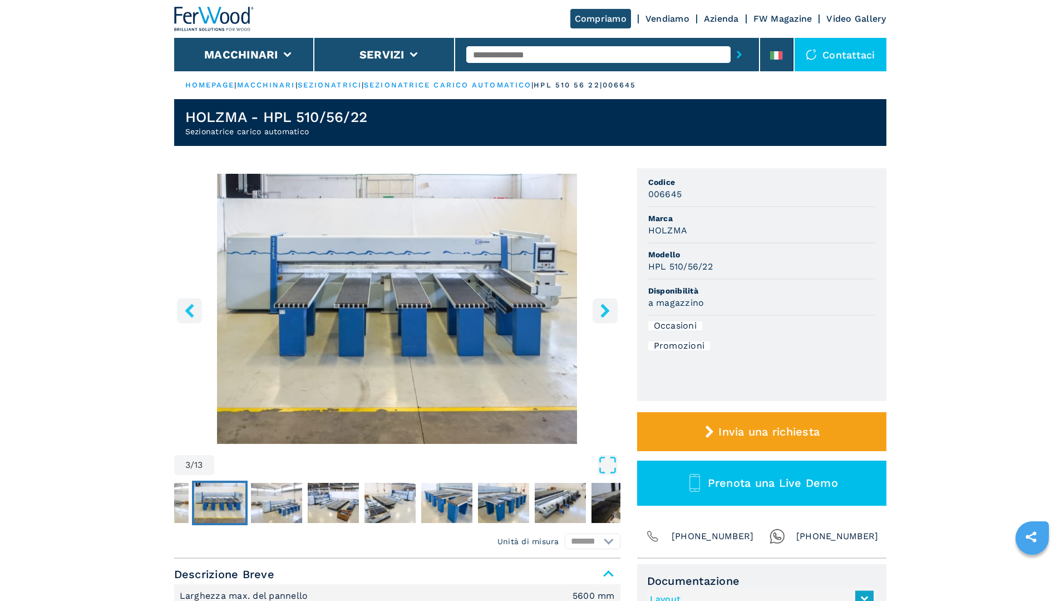
click at [608, 311] on icon "right-button" at bounding box center [605, 310] width 9 height 14
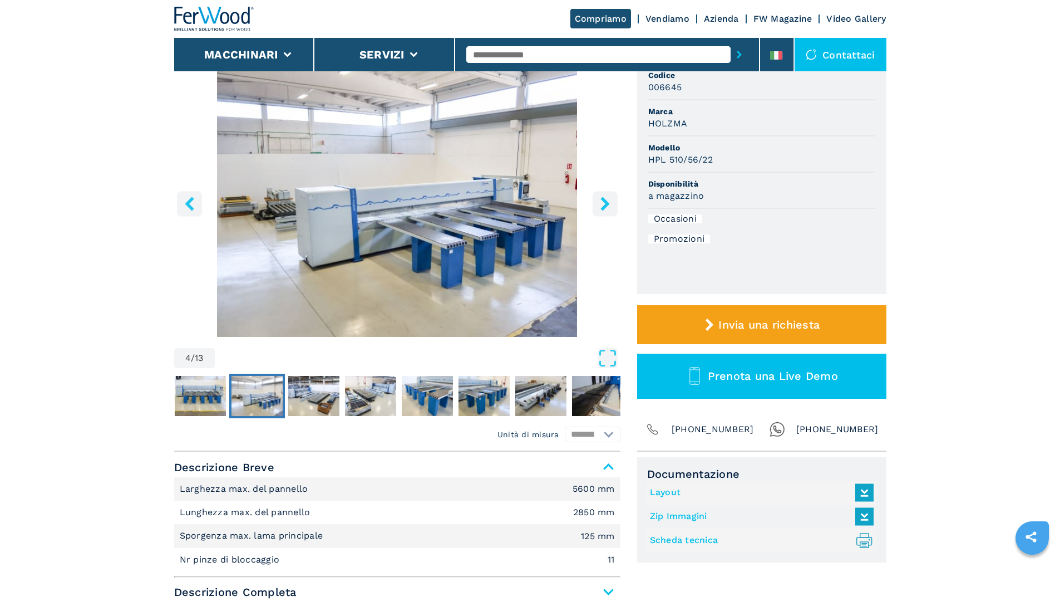
scroll to position [111, 0]
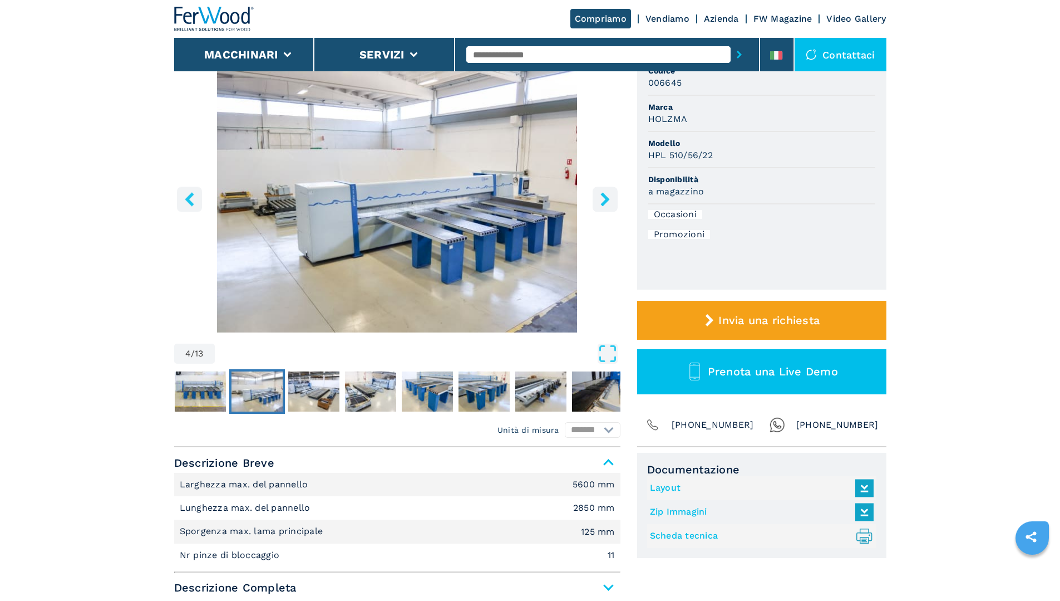
click at [659, 491] on link "Layout" at bounding box center [759, 488] width 218 height 18
click at [612, 196] on icon "right-button" at bounding box center [605, 199] width 14 height 14
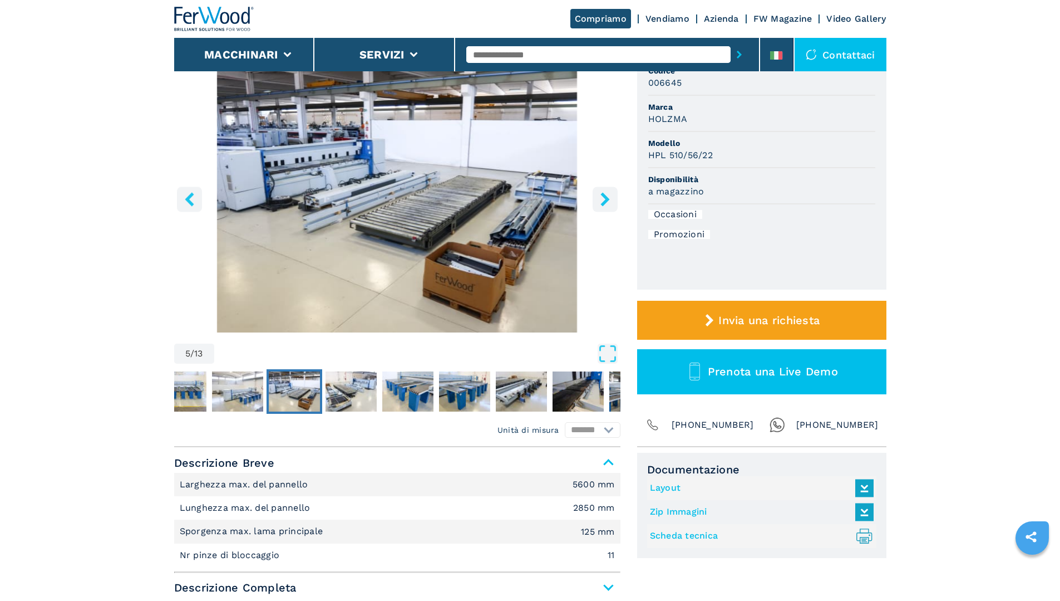
click at [612, 196] on icon "right-button" at bounding box center [605, 199] width 14 height 14
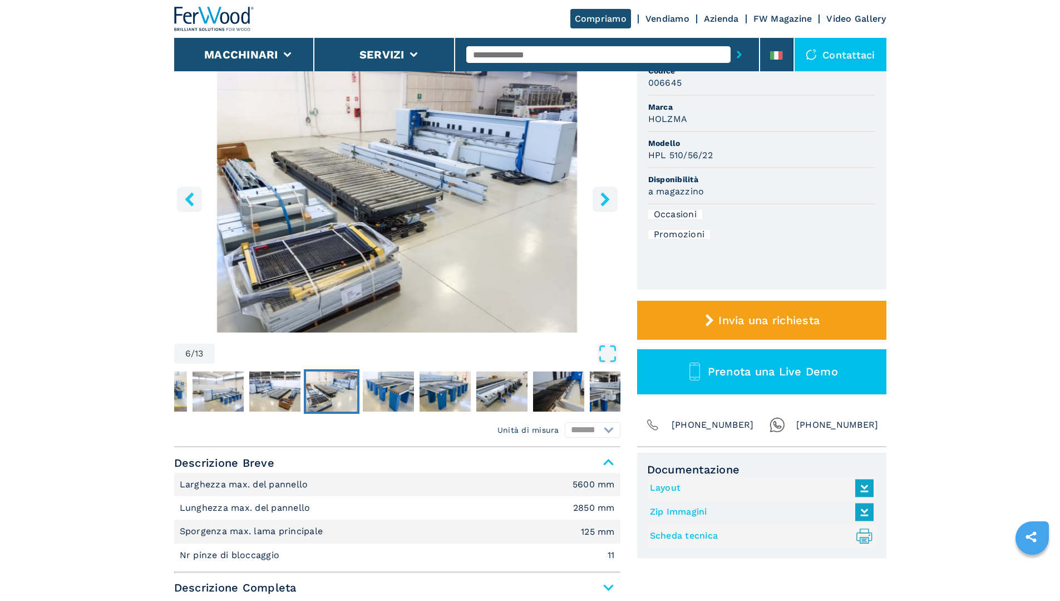
click at [612, 196] on icon "right-button" at bounding box center [605, 199] width 14 height 14
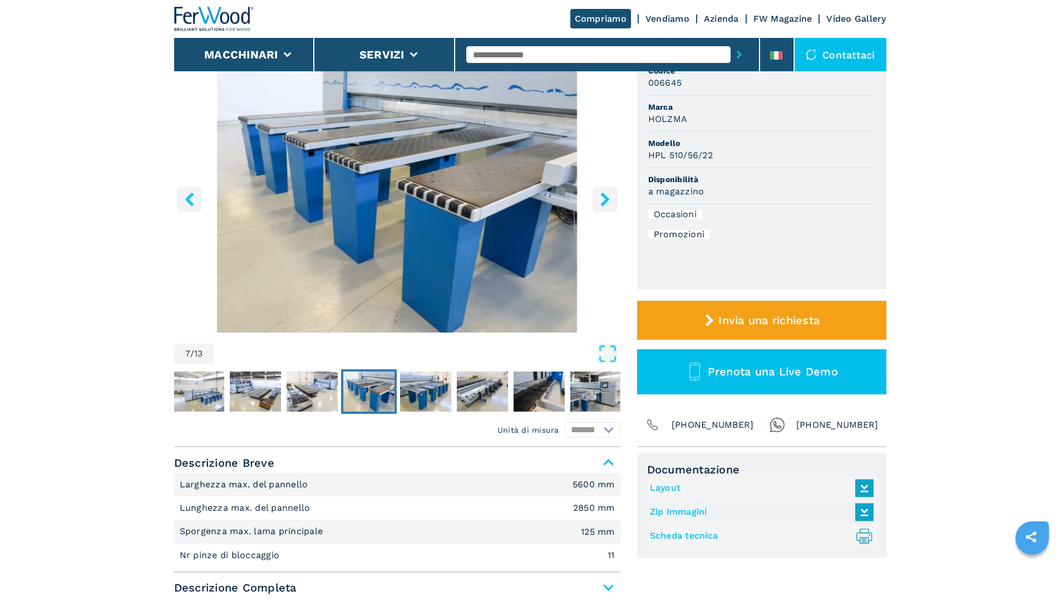
click at [612, 196] on icon "right-button" at bounding box center [605, 199] width 14 height 14
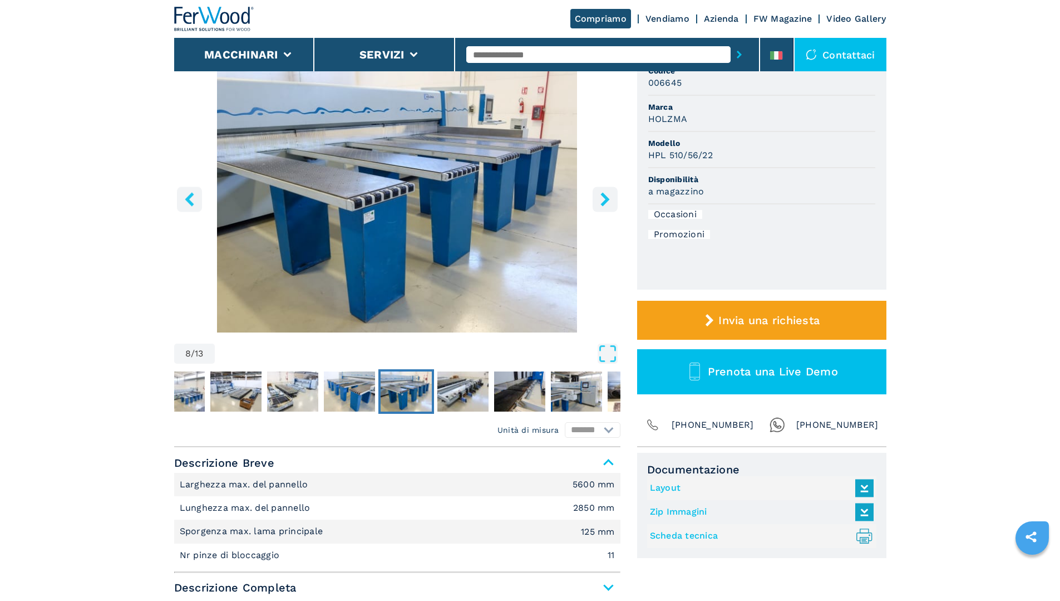
click at [612, 196] on icon "right-button" at bounding box center [605, 199] width 14 height 14
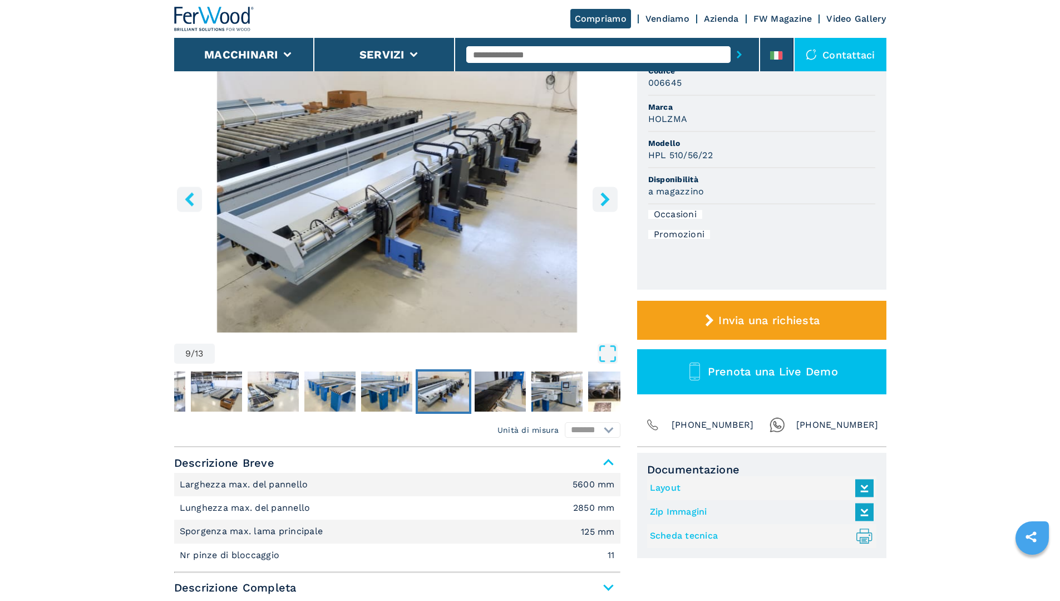
click at [612, 196] on icon "right-button" at bounding box center [605, 199] width 14 height 14
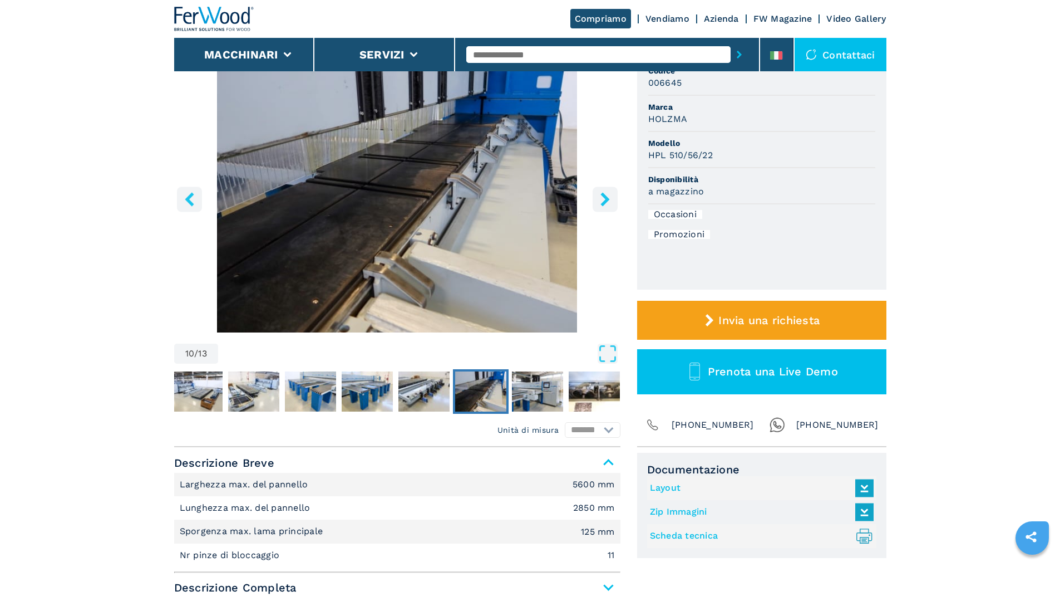
click at [612, 196] on icon "right-button" at bounding box center [605, 199] width 14 height 14
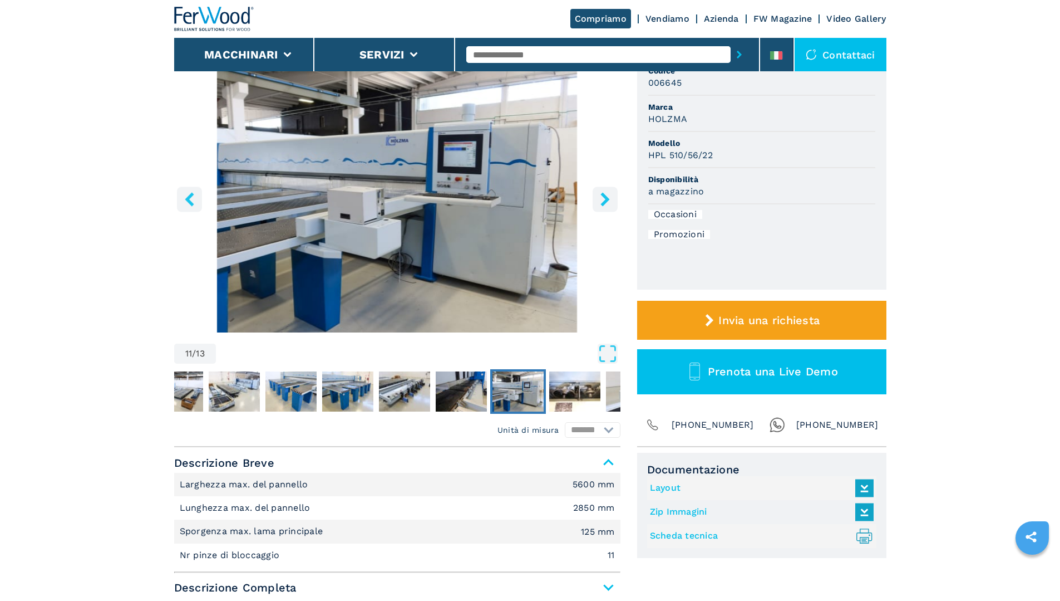
click at [612, 196] on icon "right-button" at bounding box center [605, 199] width 14 height 14
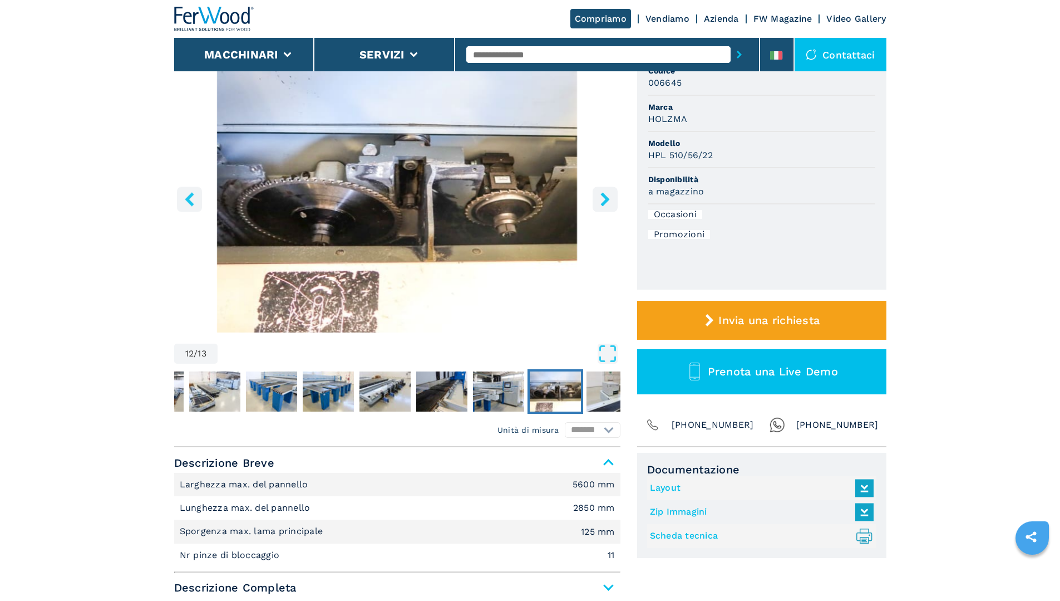
click at [612, 196] on icon "right-button" at bounding box center [605, 199] width 14 height 14
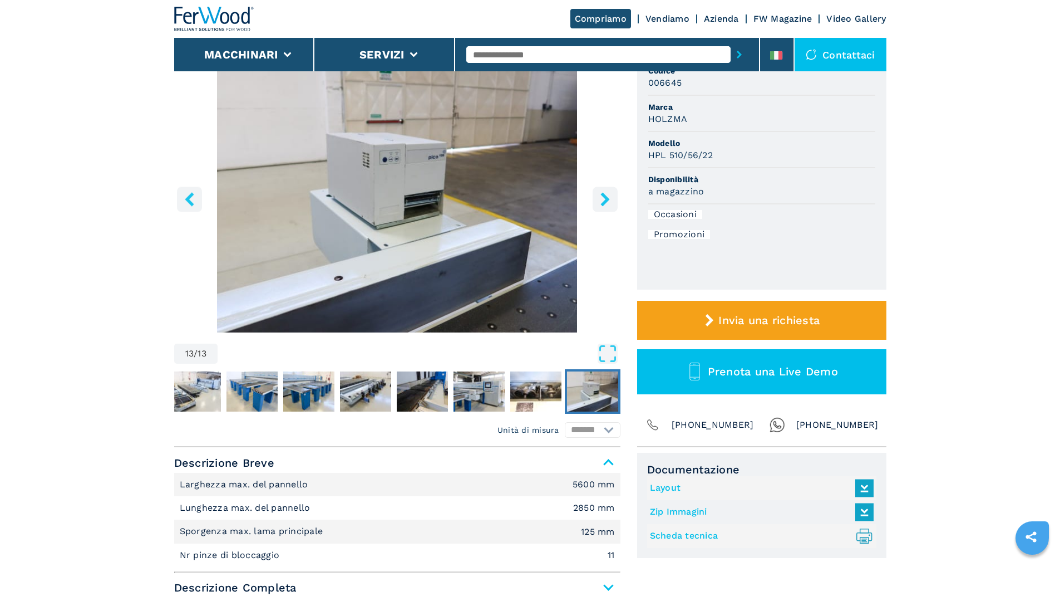
click at [612, 196] on icon "right-button" at bounding box center [605, 199] width 14 height 14
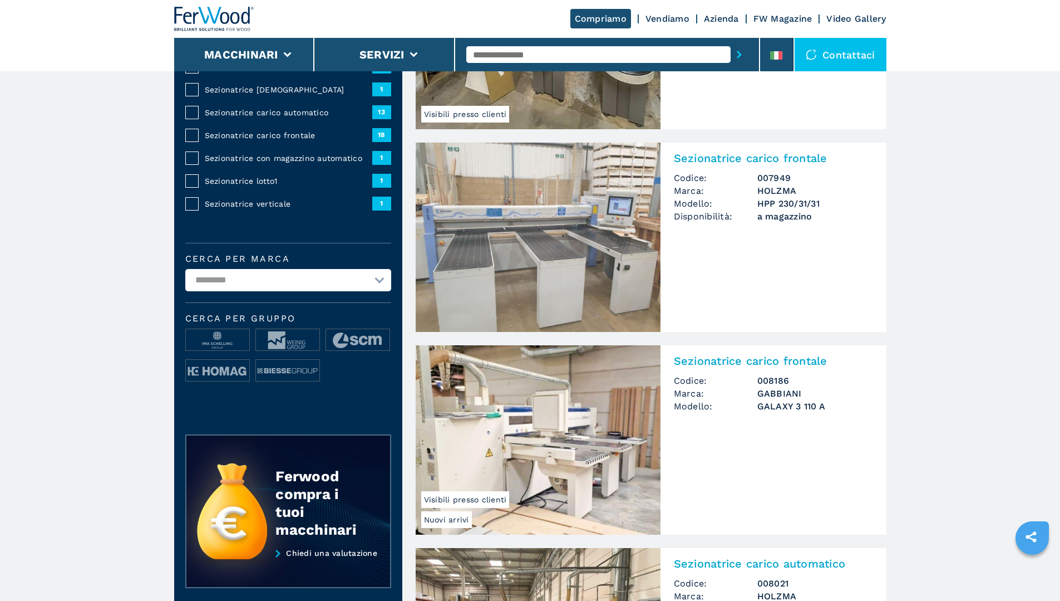
click at [275, 164] on span "Sezionatrice con magazzino automatico" at bounding box center [289, 158] width 168 height 11
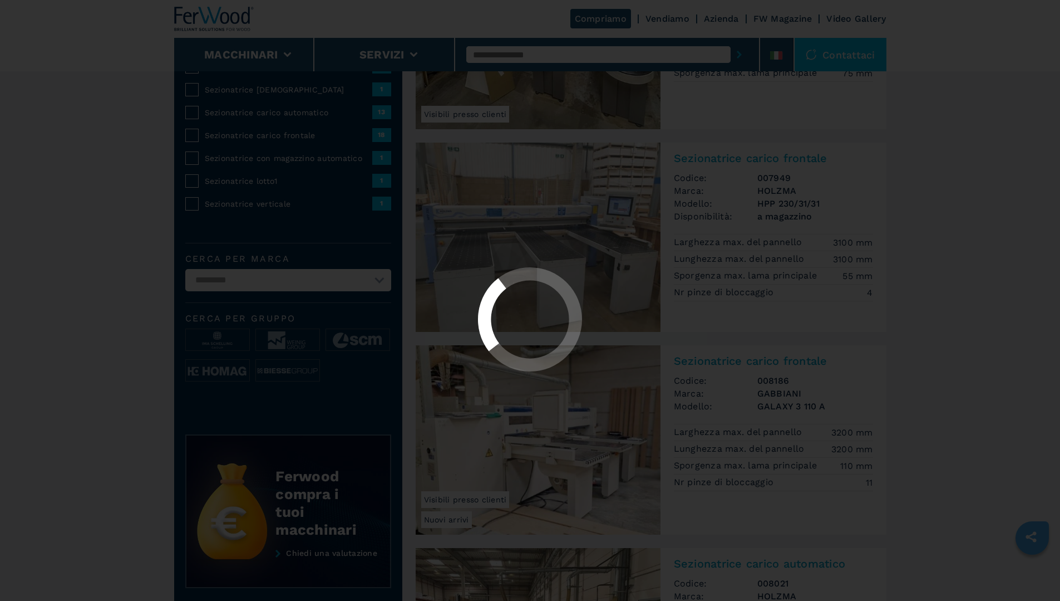
select select "**********"
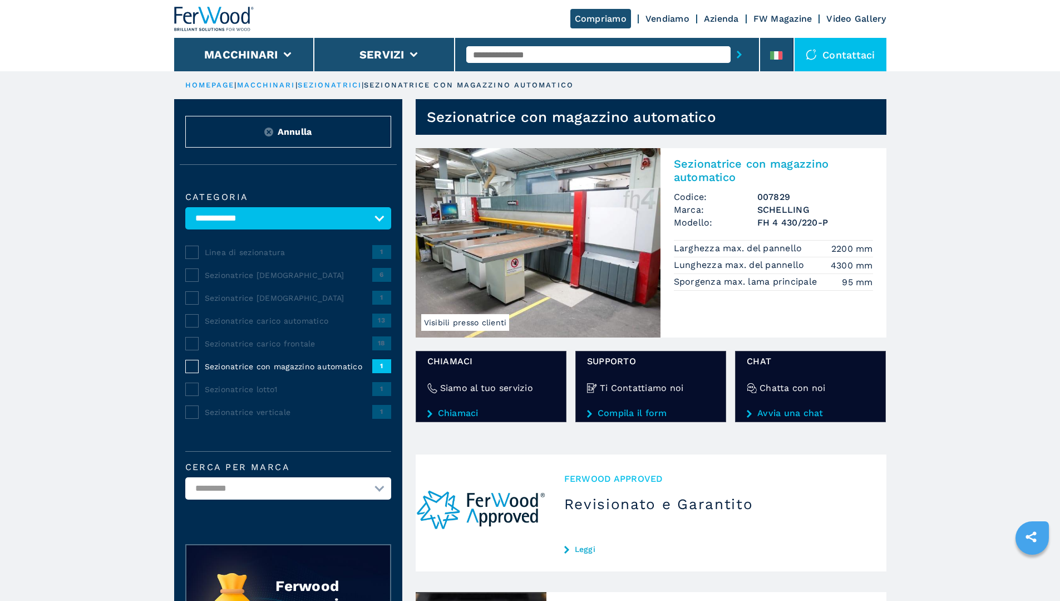
click at [271, 83] on link "macchinari" at bounding box center [266, 85] width 58 height 8
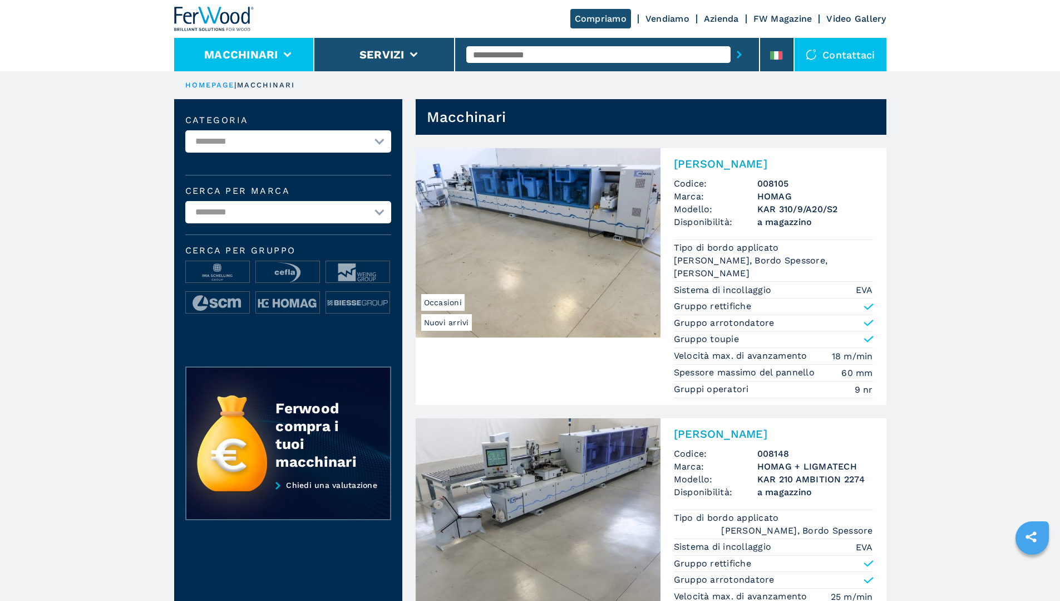
click at [307, 44] on li "Macchinari" at bounding box center [244, 54] width 141 height 33
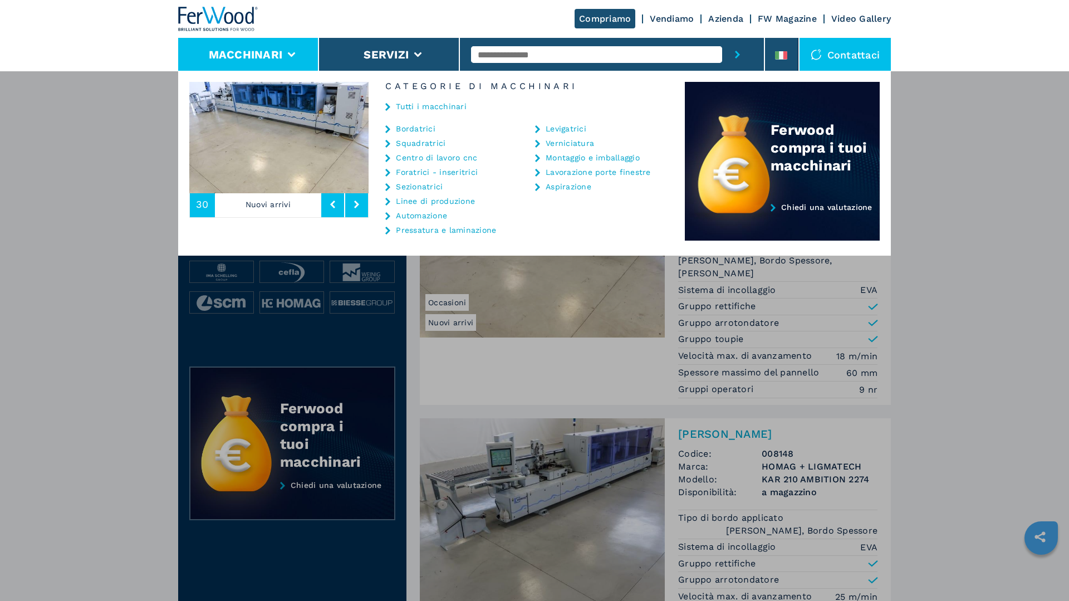
click at [423, 216] on link "Automazione" at bounding box center [421, 216] width 51 height 8
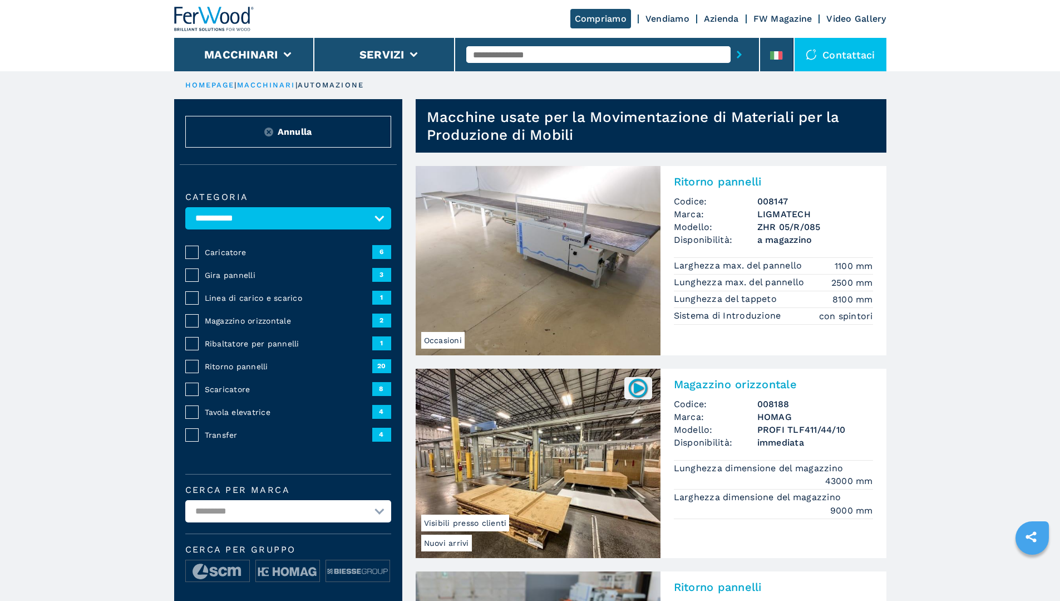
click at [239, 321] on div "Magazzino orizzontale 2" at bounding box center [288, 320] width 206 height 14
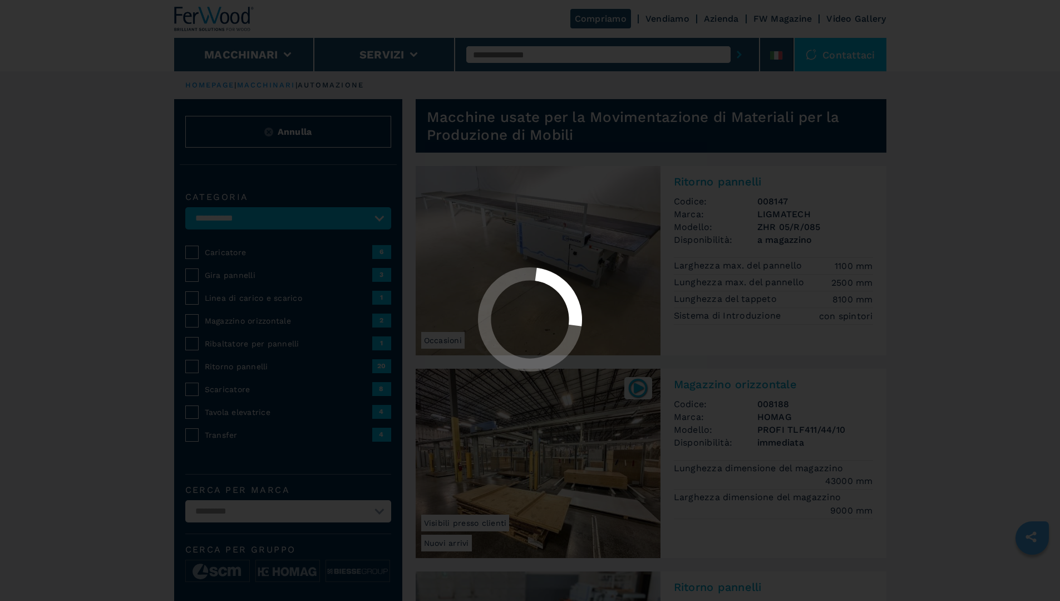
select select "**********"
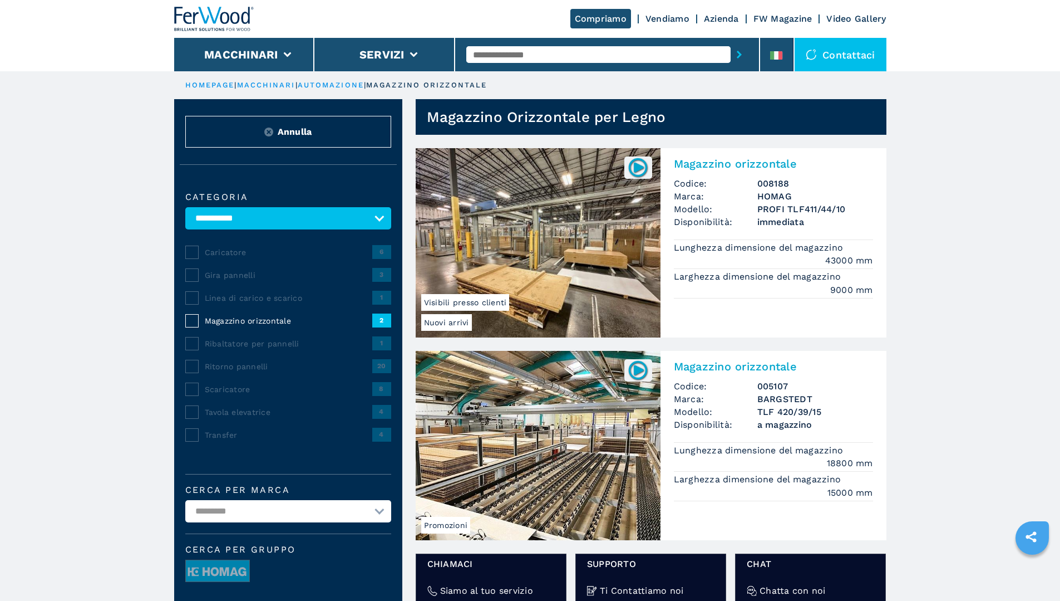
click at [535, 235] on img at bounding box center [538, 242] width 245 height 189
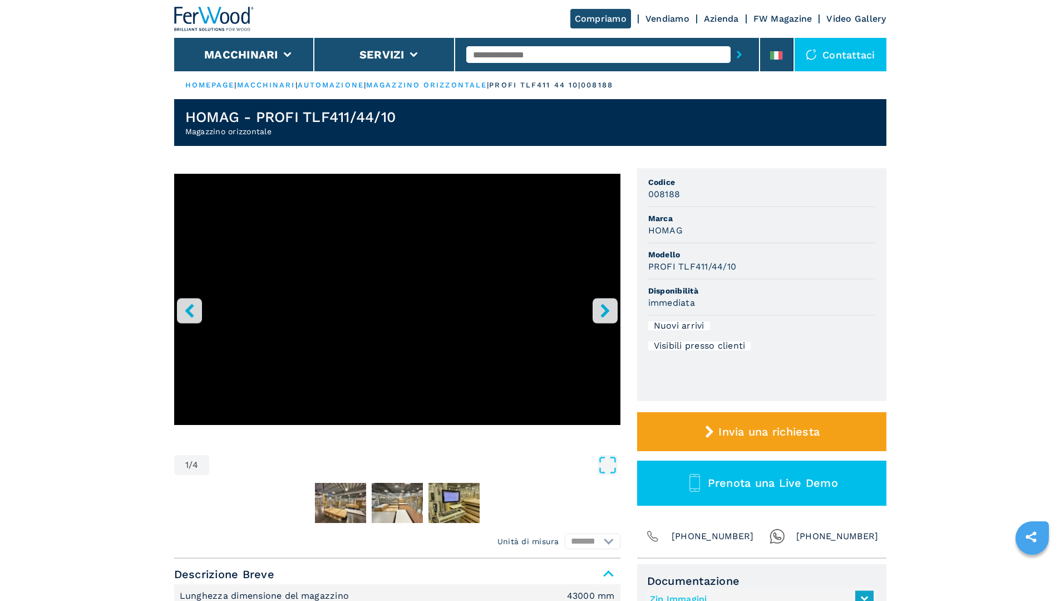
click at [257, 58] on button "Macchinari" at bounding box center [241, 54] width 74 height 13
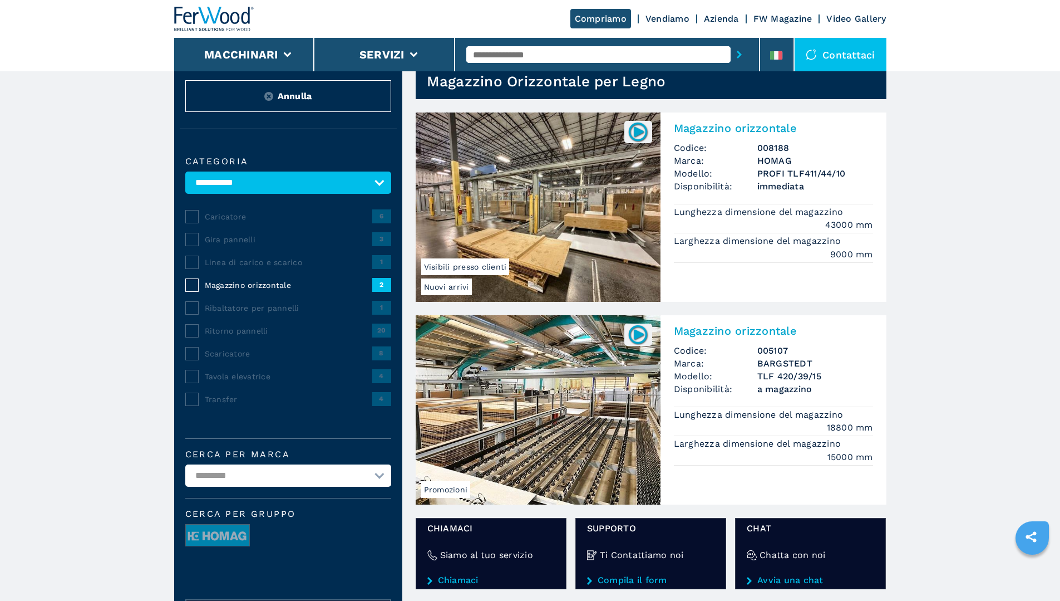
scroll to position [56, 0]
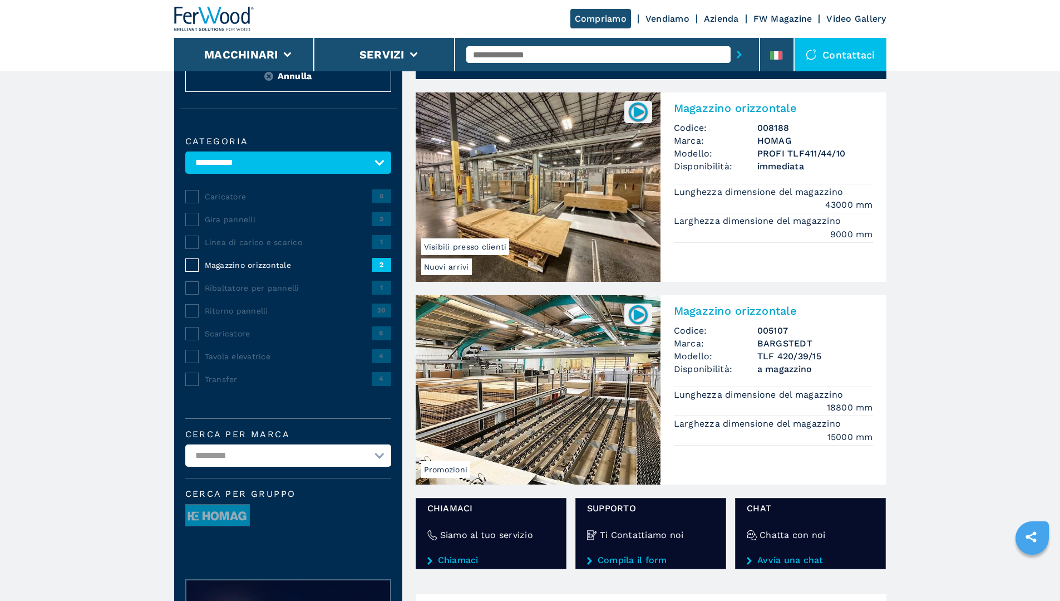
click at [541, 363] on img at bounding box center [538, 389] width 245 height 189
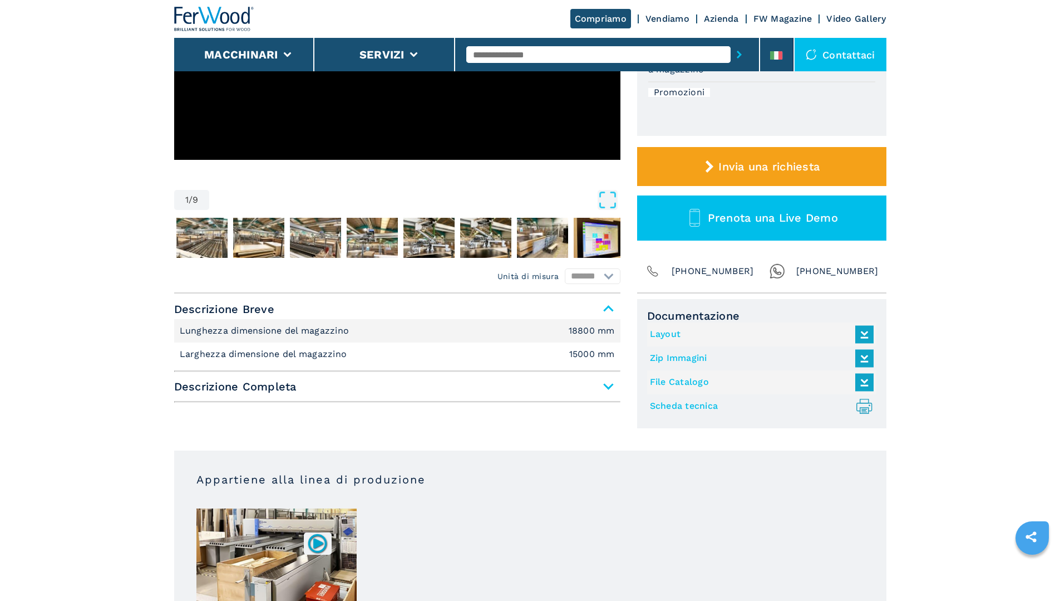
scroll to position [390, 0]
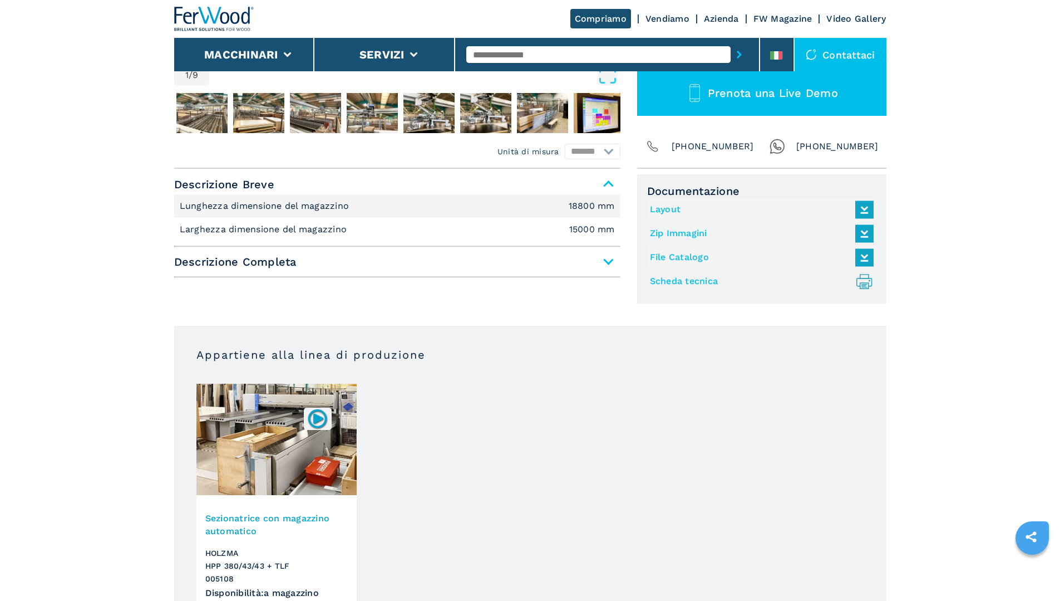
click at [611, 262] on span "Descrizione Completa" at bounding box center [397, 262] width 446 height 20
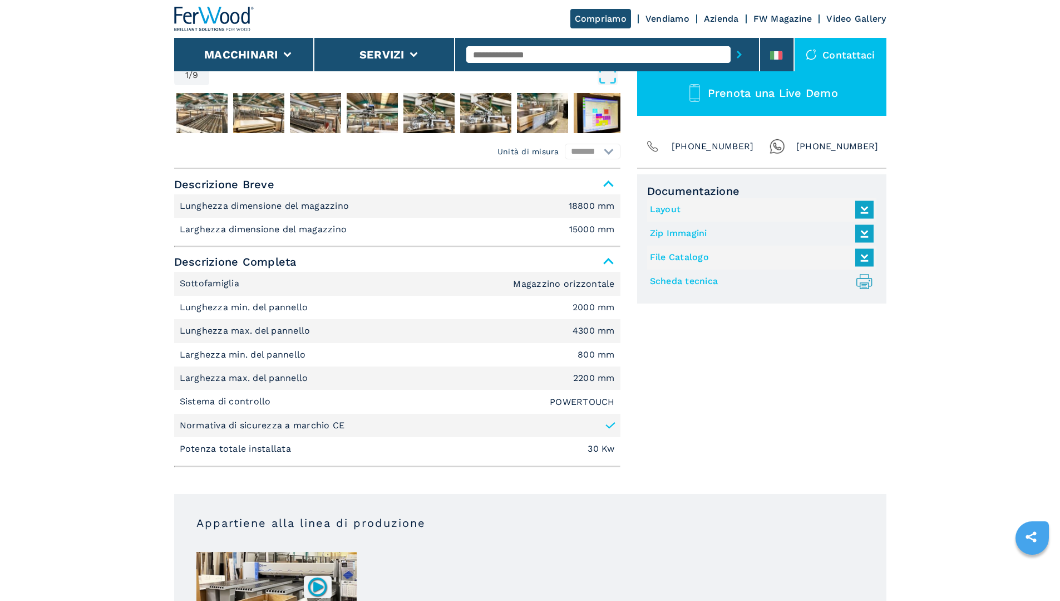
click at [665, 206] on link "Layout" at bounding box center [759, 209] width 218 height 18
click at [204, 112] on img "Go to Slide 2" at bounding box center [201, 113] width 51 height 40
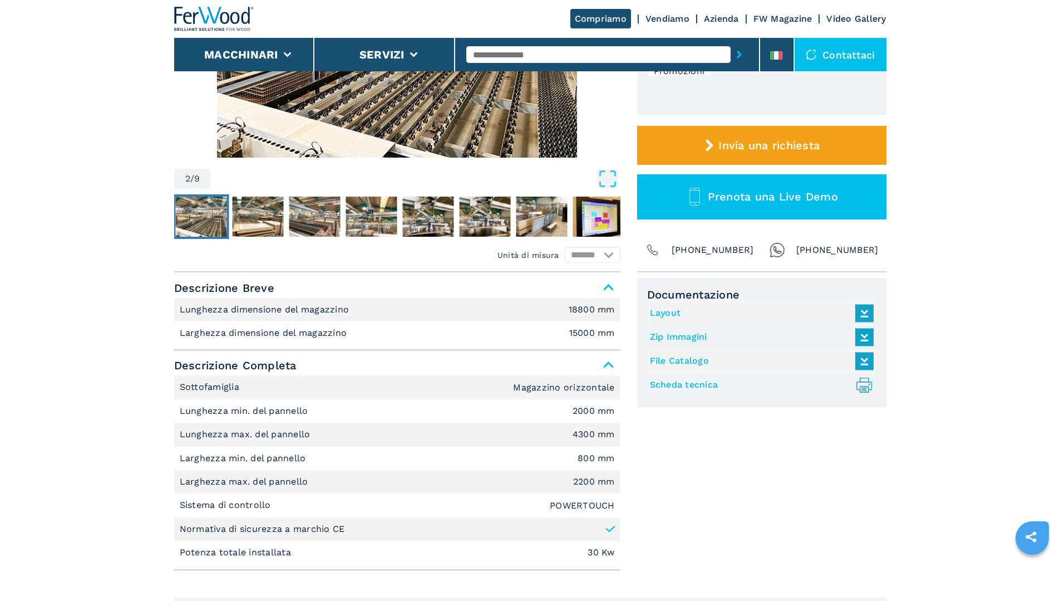
scroll to position [111, 0]
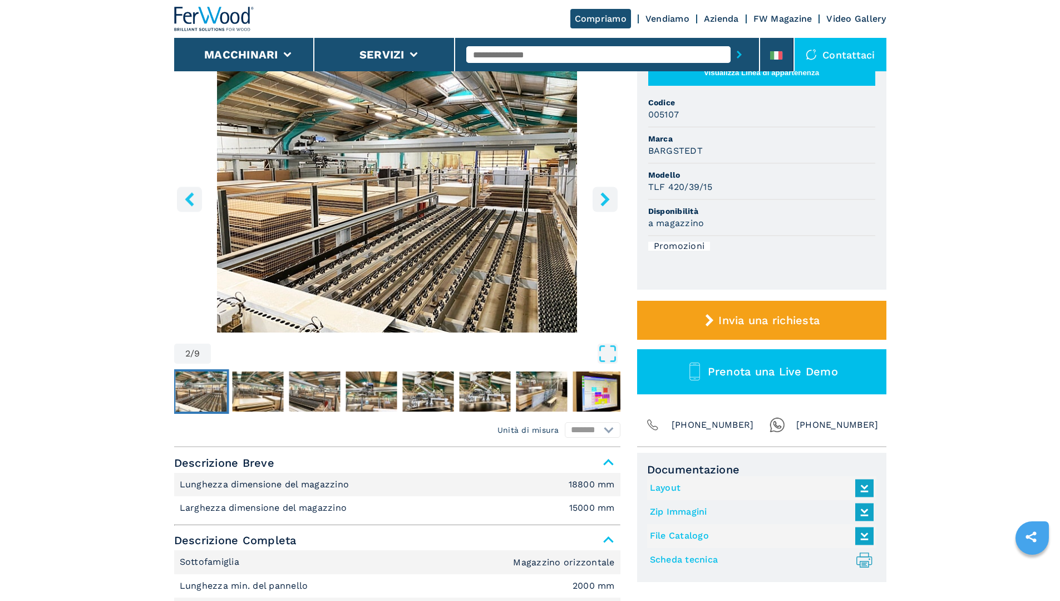
click at [527, 217] on img "Go to Slide 2" at bounding box center [397, 197] width 446 height 270
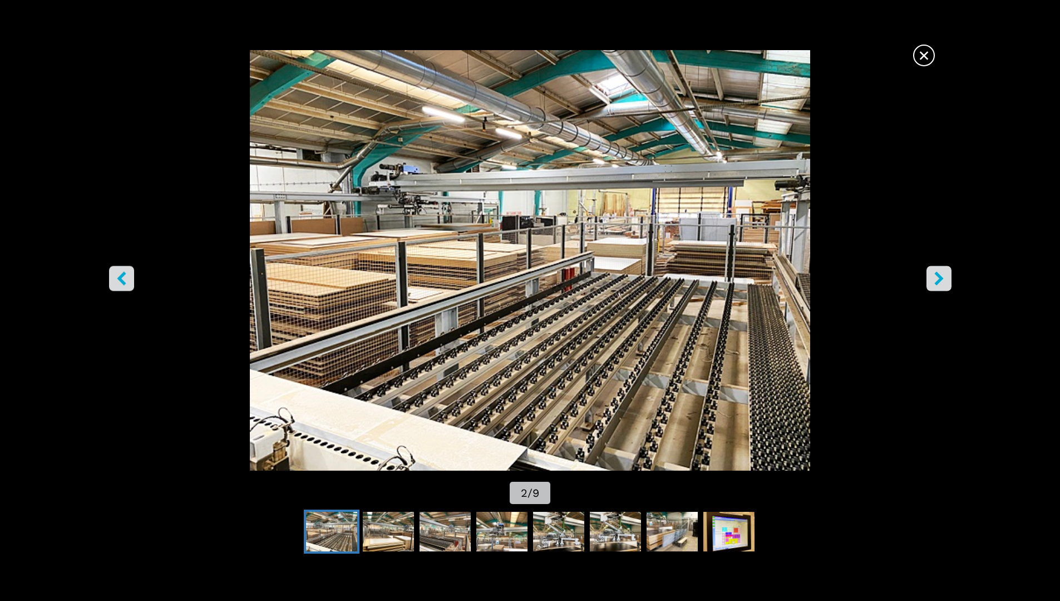
click at [945, 279] on icon "right-button" at bounding box center [939, 278] width 14 height 14
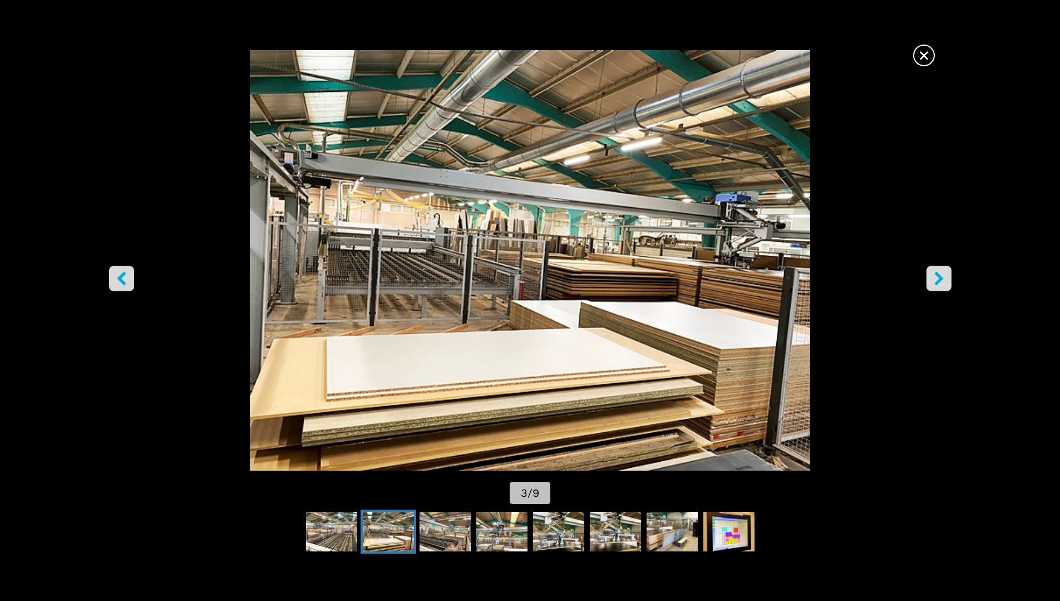
click at [945, 279] on icon "right-button" at bounding box center [939, 278] width 14 height 14
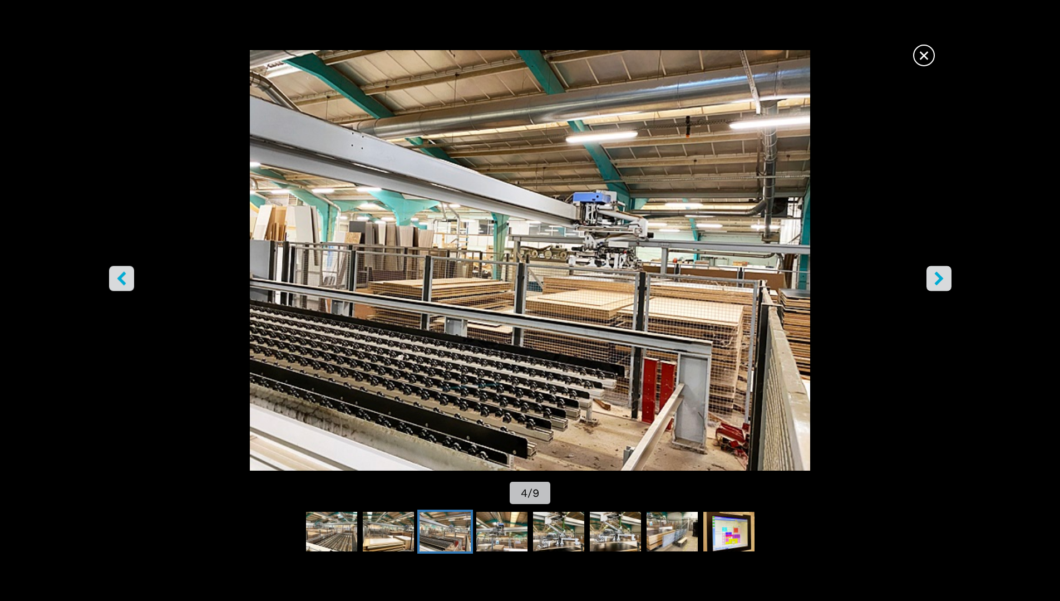
click at [945, 279] on icon "right-button" at bounding box center [939, 278] width 14 height 14
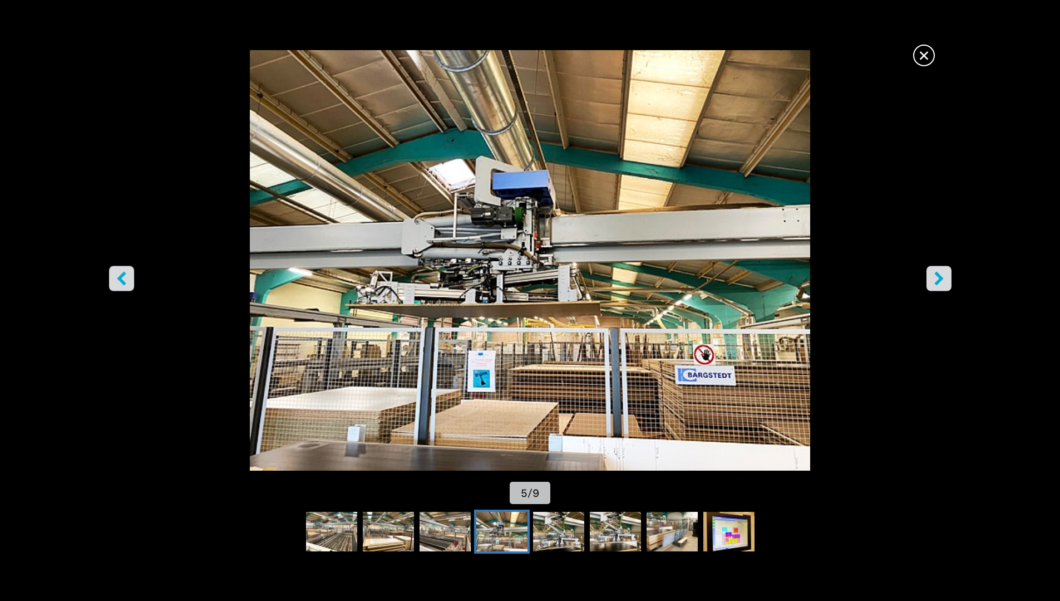
click at [945, 279] on icon "right-button" at bounding box center [939, 278] width 14 height 14
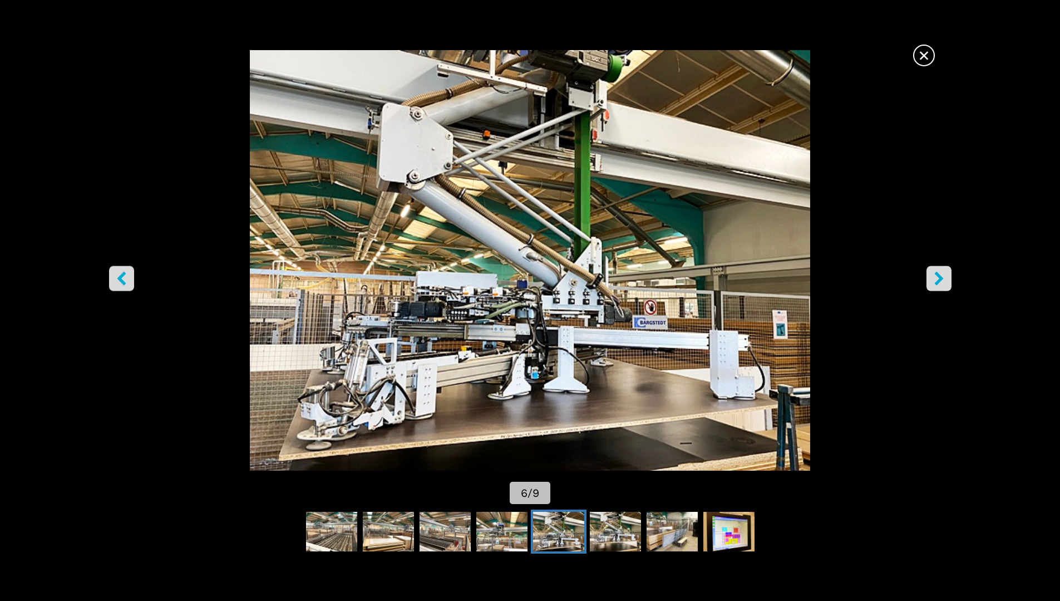
click at [945, 279] on icon "right-button" at bounding box center [939, 278] width 14 height 14
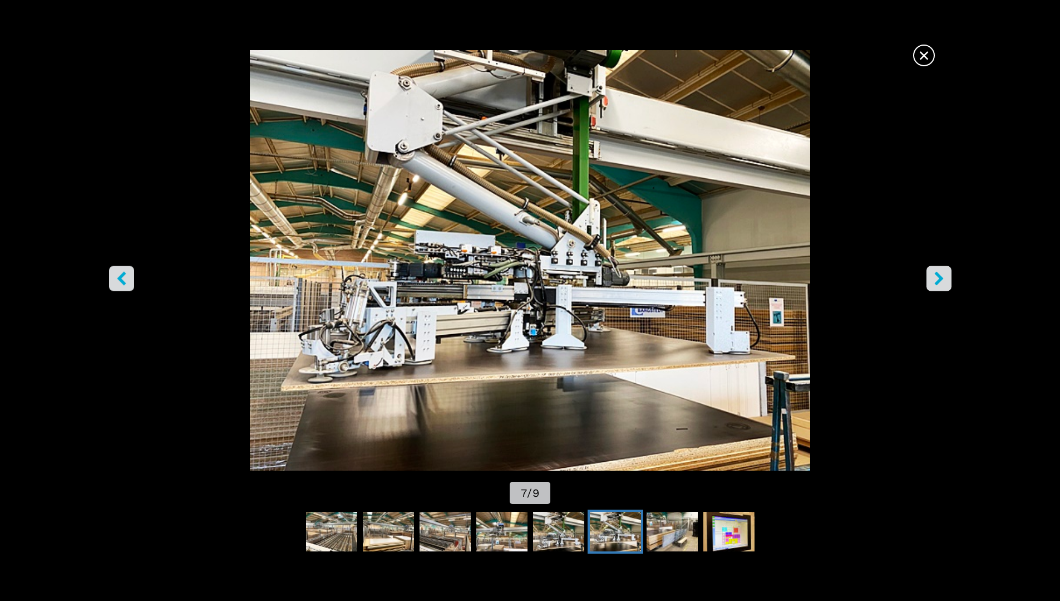
click at [923, 56] on span "×" at bounding box center [923, 52] width 19 height 19
